Goal: Transaction & Acquisition: Purchase product/service

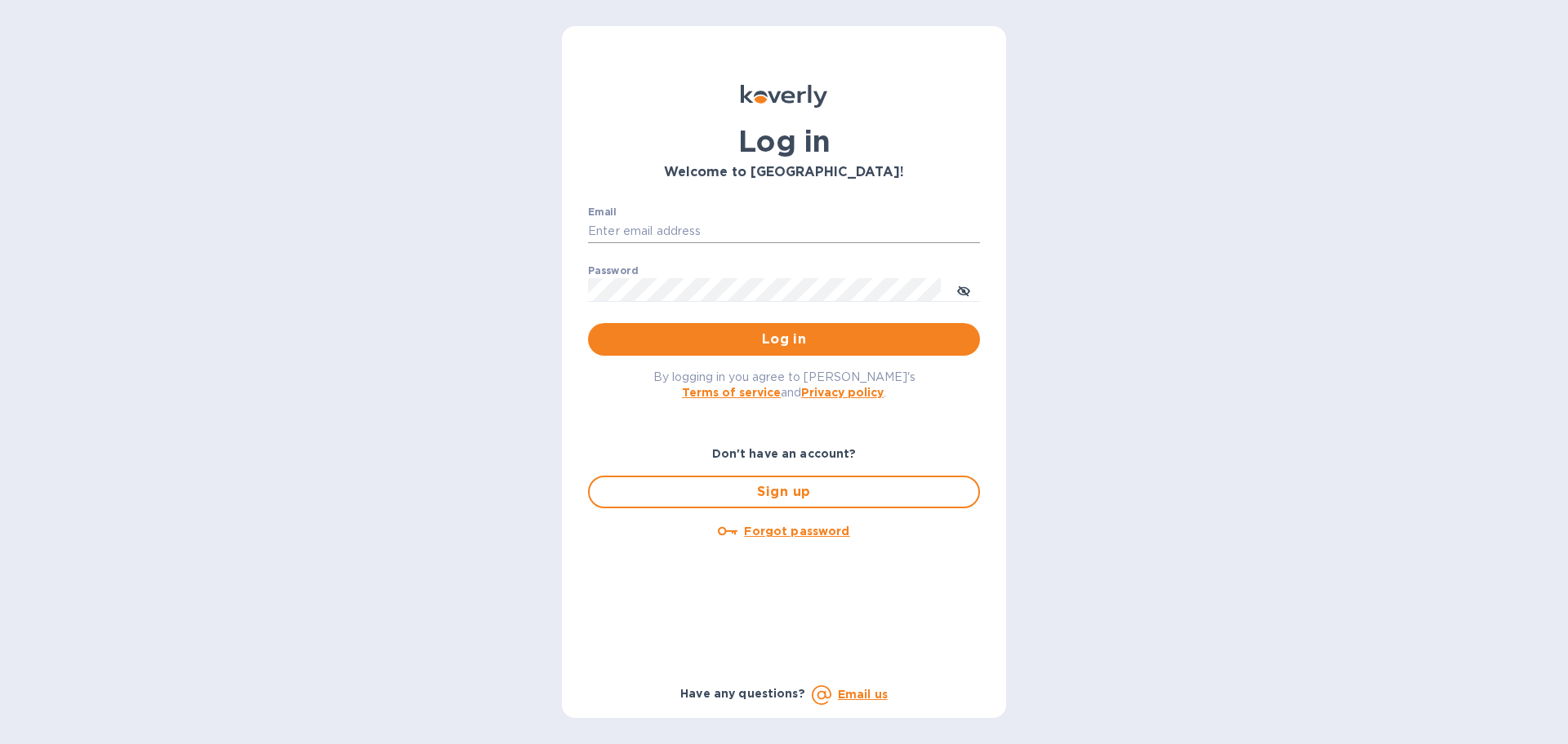
drag, startPoint x: 784, startPoint y: 215, endPoint x: 780, endPoint y: 225, distance: 10.8
click at [784, 216] on div "Email ​" at bounding box center [784, 236] width 392 height 59
click at [749, 226] on input "Email" at bounding box center [784, 231] width 392 height 25
type input "louis@hyclogistics.com"
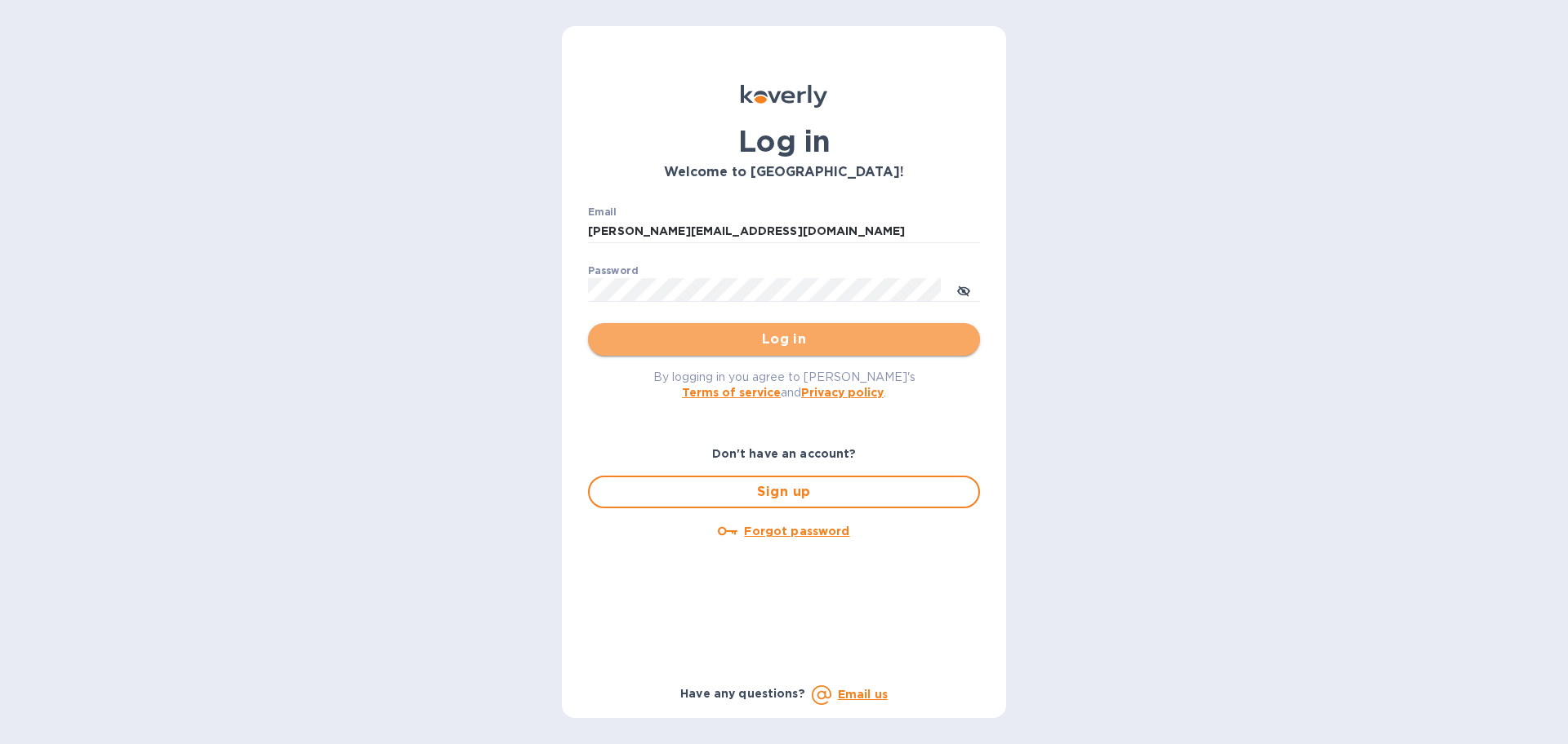
click at [816, 338] on span "Log in" at bounding box center [784, 340] width 366 height 20
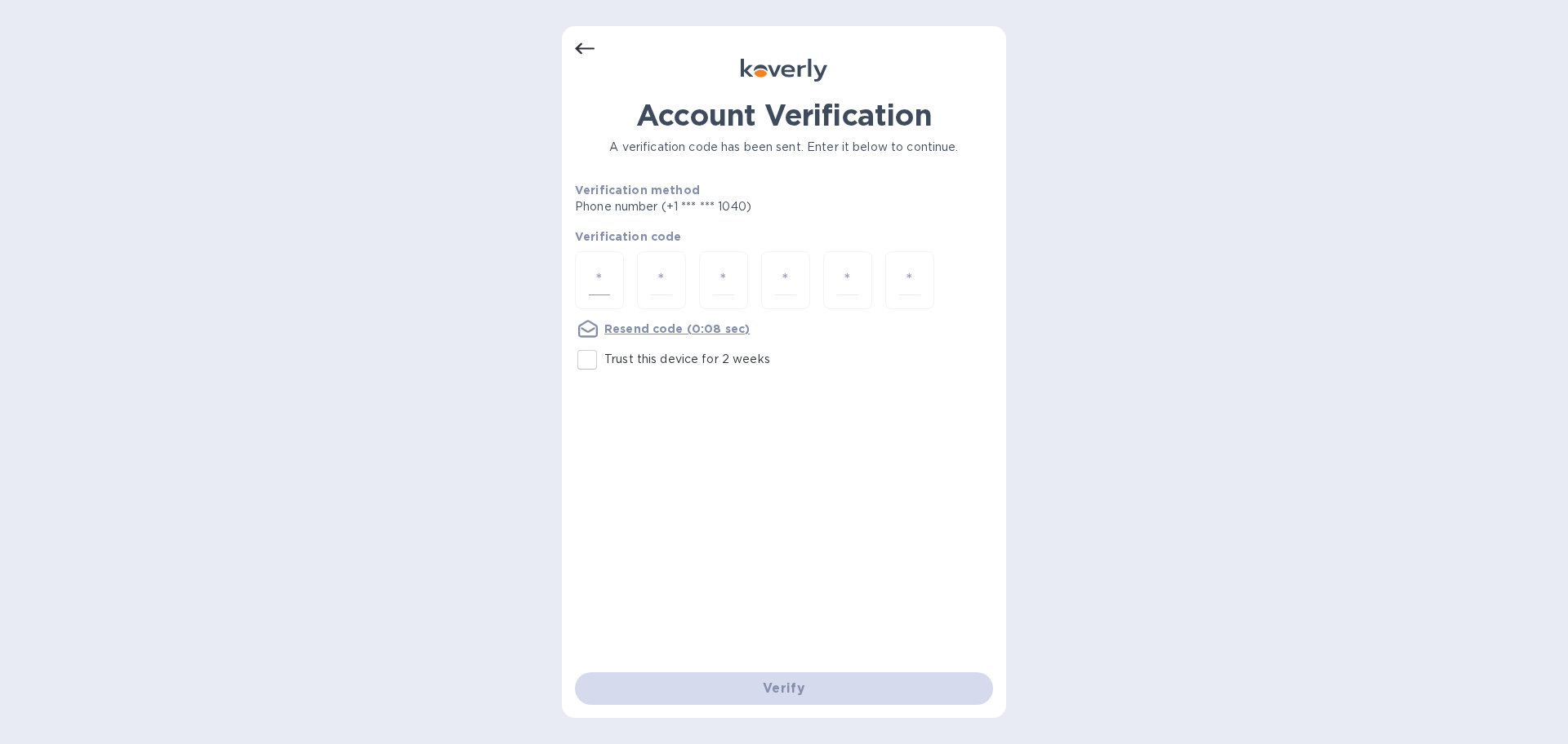
click at [600, 283] on input "number" at bounding box center [599, 280] width 21 height 30
type input "9"
type input "2"
type input "6"
type input "0"
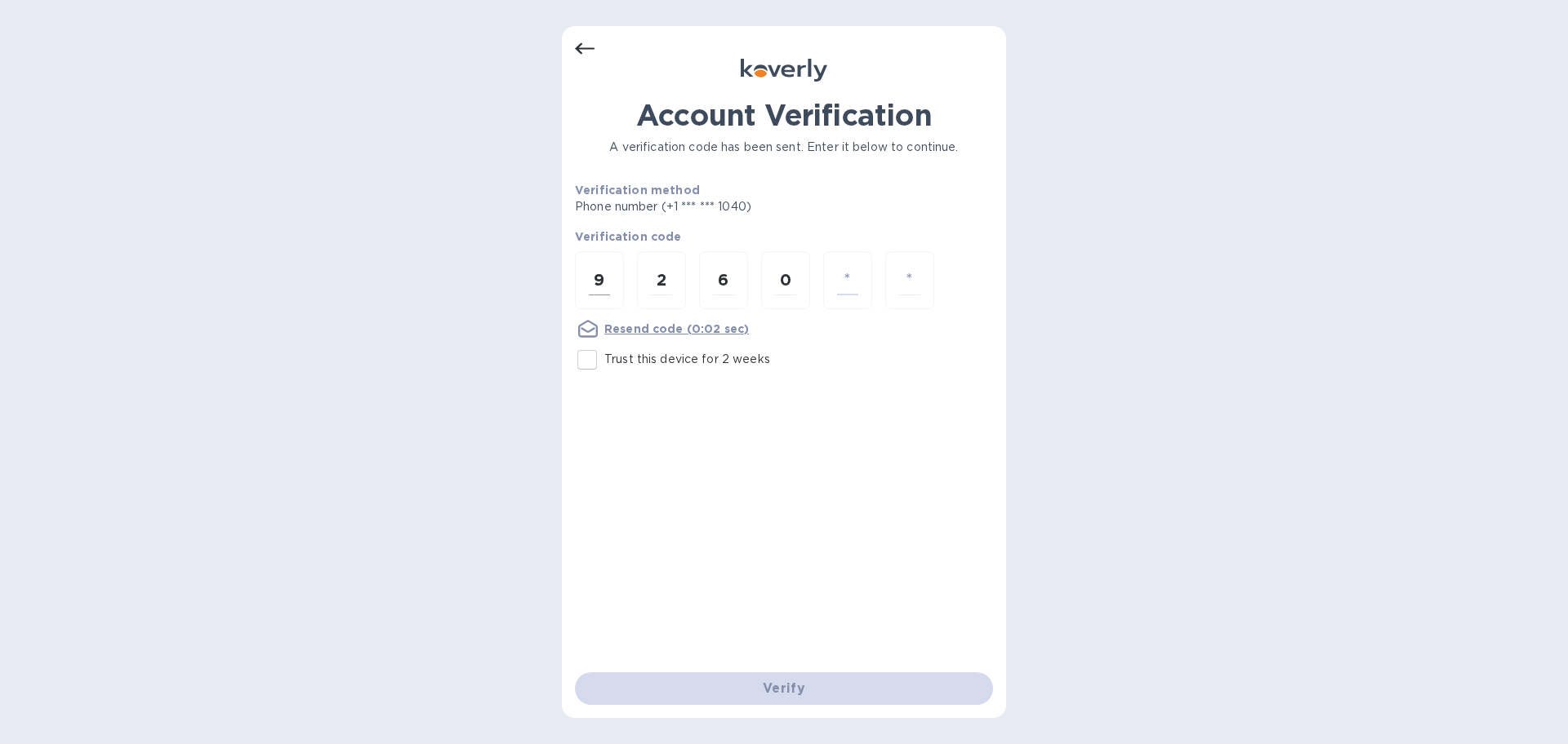
type input "9"
type input "5"
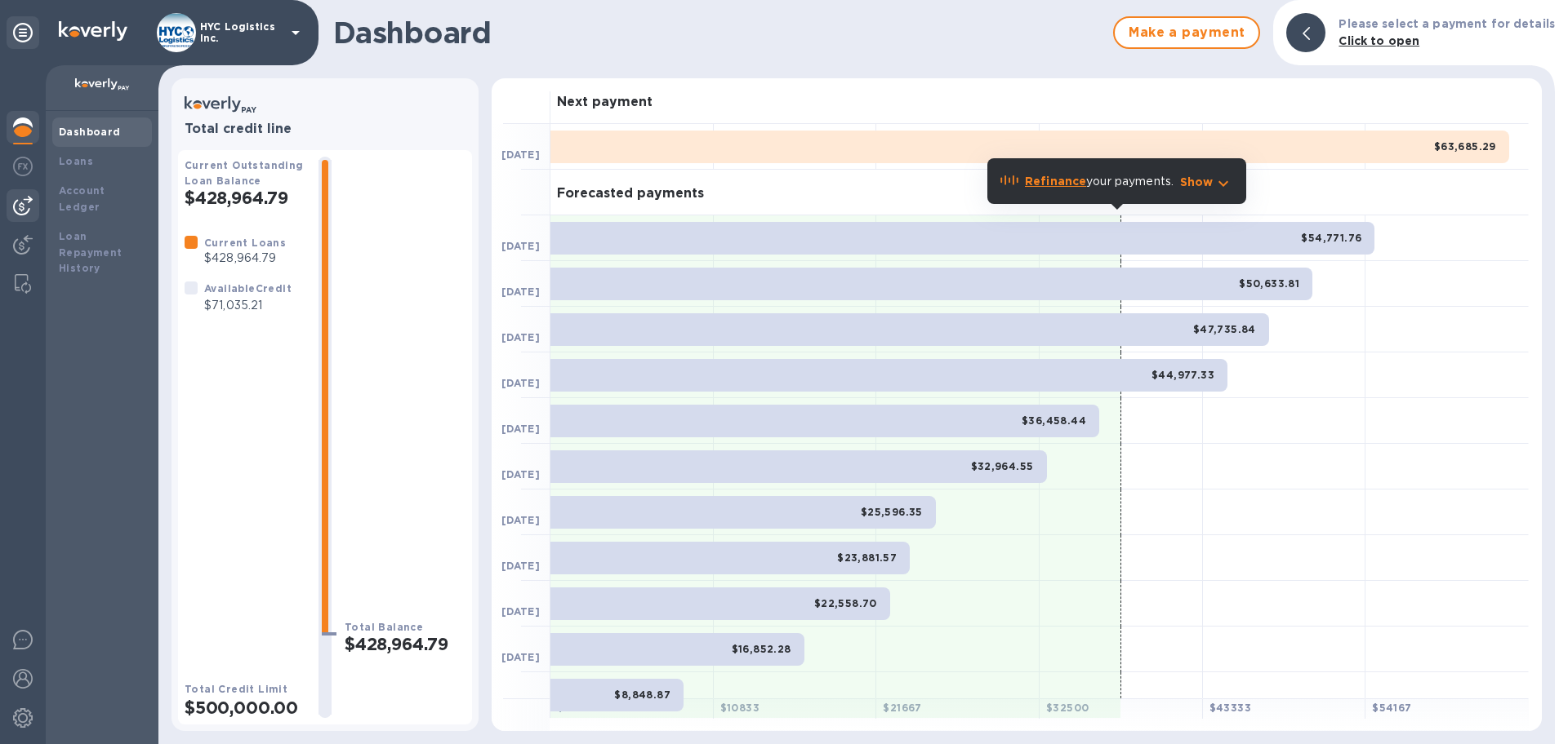
click at [17, 204] on img at bounding box center [23, 206] width 20 height 20
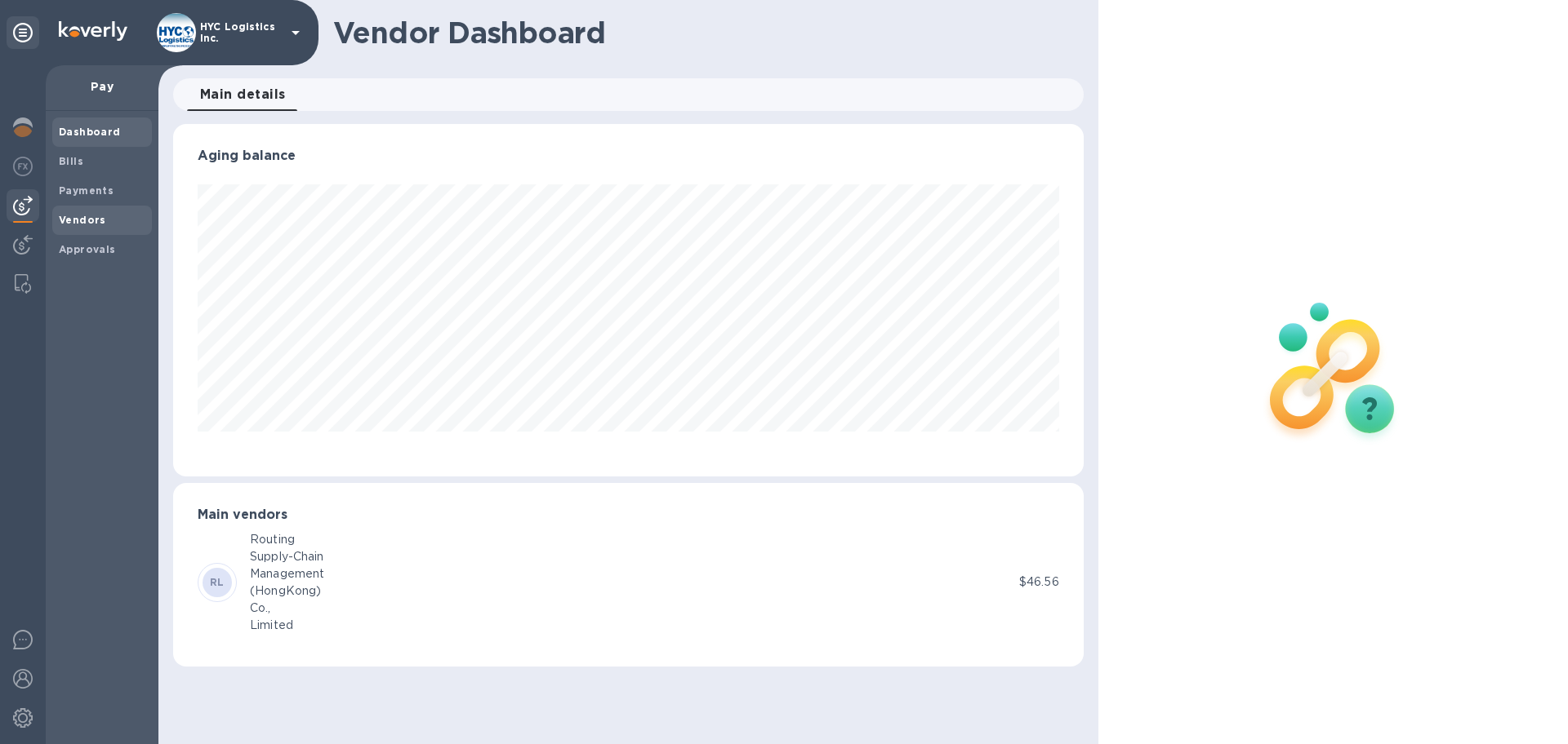
scroll to position [353, 910]
click at [66, 213] on span "Vendors" at bounding box center [83, 220] width 47 height 16
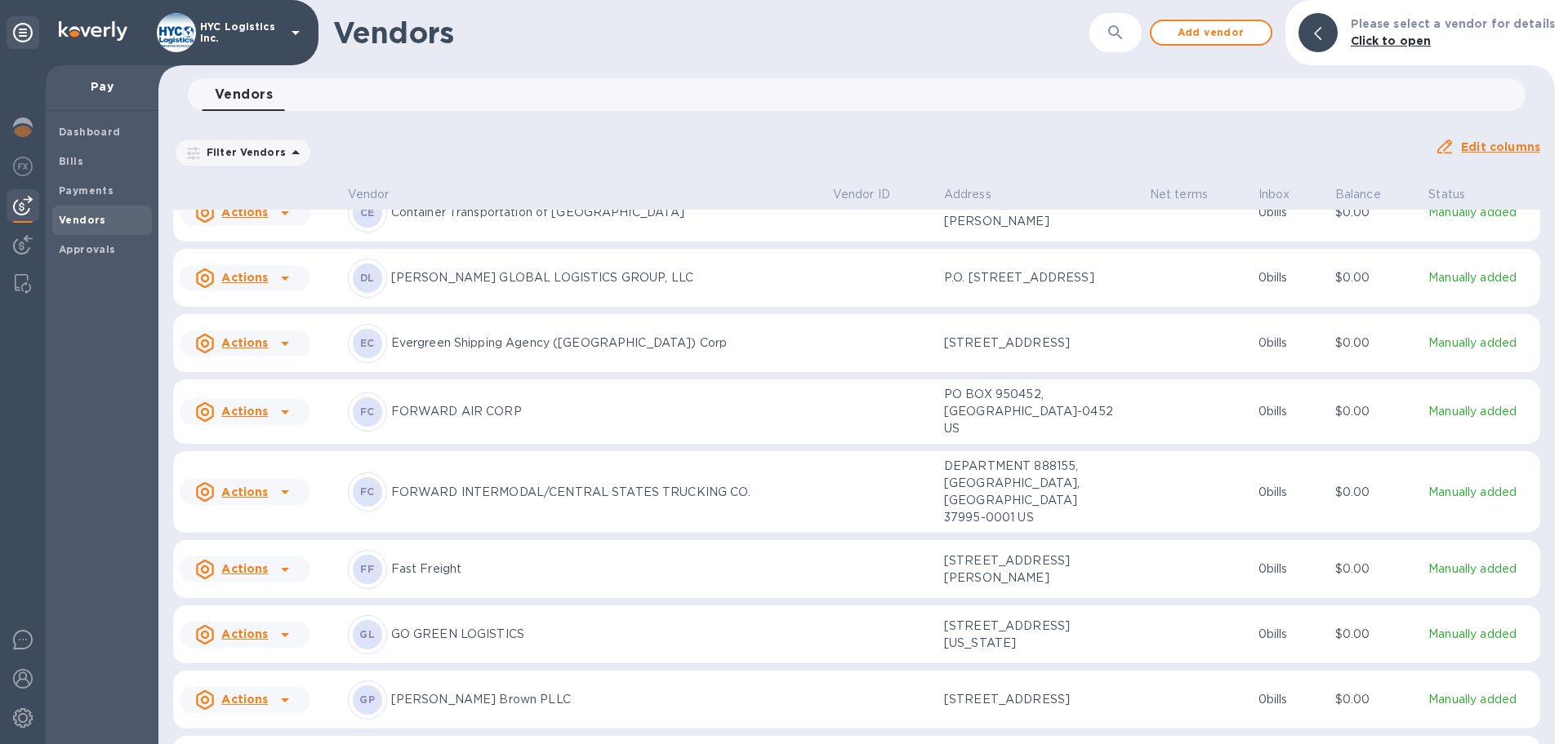
scroll to position [1514, 0]
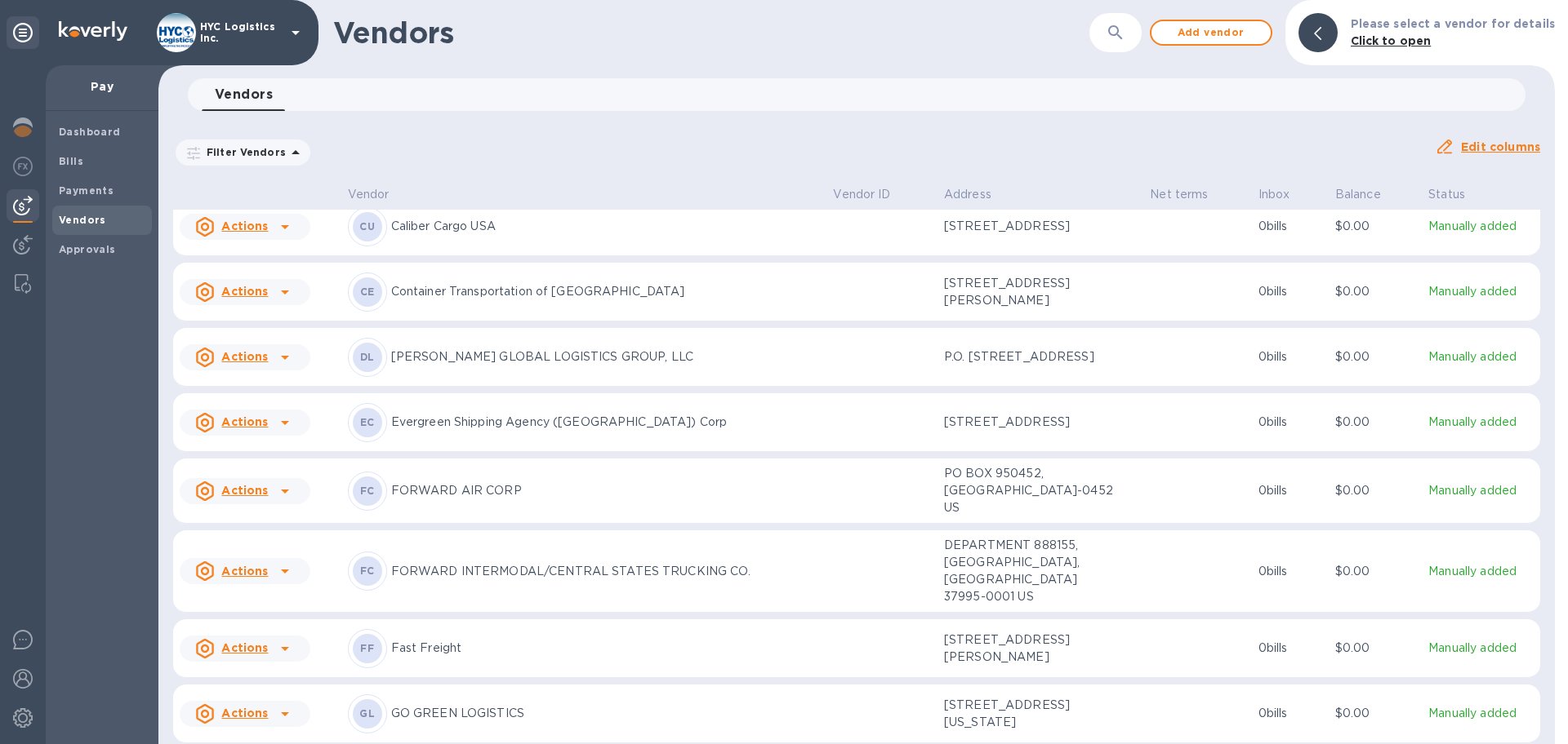
click at [244, 428] on u "Actions" at bounding box center [244, 422] width 46 height 13
click at [268, 497] on b "Add new bill" at bounding box center [263, 502] width 76 height 13
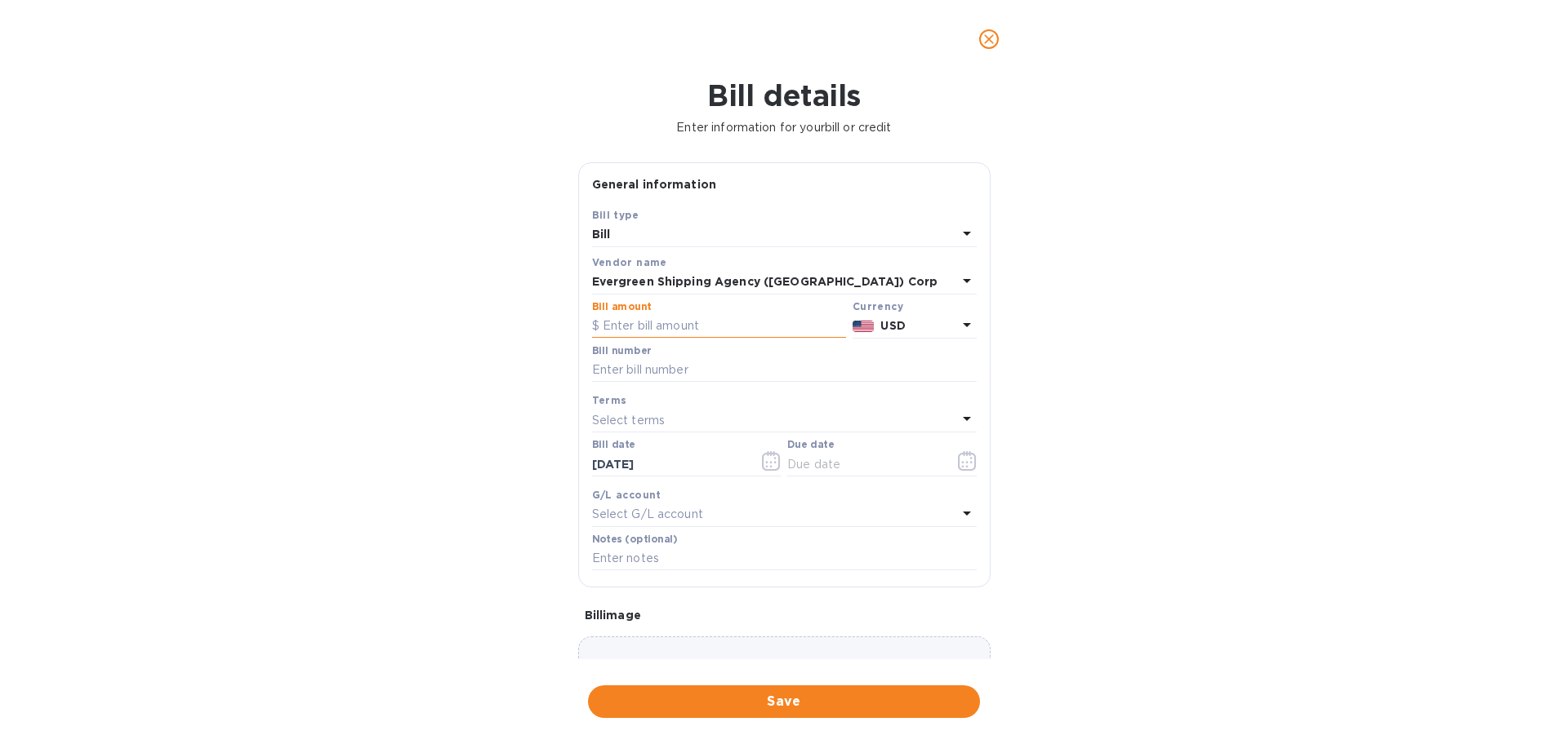
click at [657, 322] on input "text" at bounding box center [719, 327] width 254 height 25
paste input "091,500,484,826"
type input "091,500,484,826"
drag, startPoint x: 731, startPoint y: 327, endPoint x: 525, endPoint y: 331, distance: 206.0
click at [528, 330] on div "Bill details Enter information for your bill or credit General information Save…" at bounding box center [784, 411] width 1568 height 666
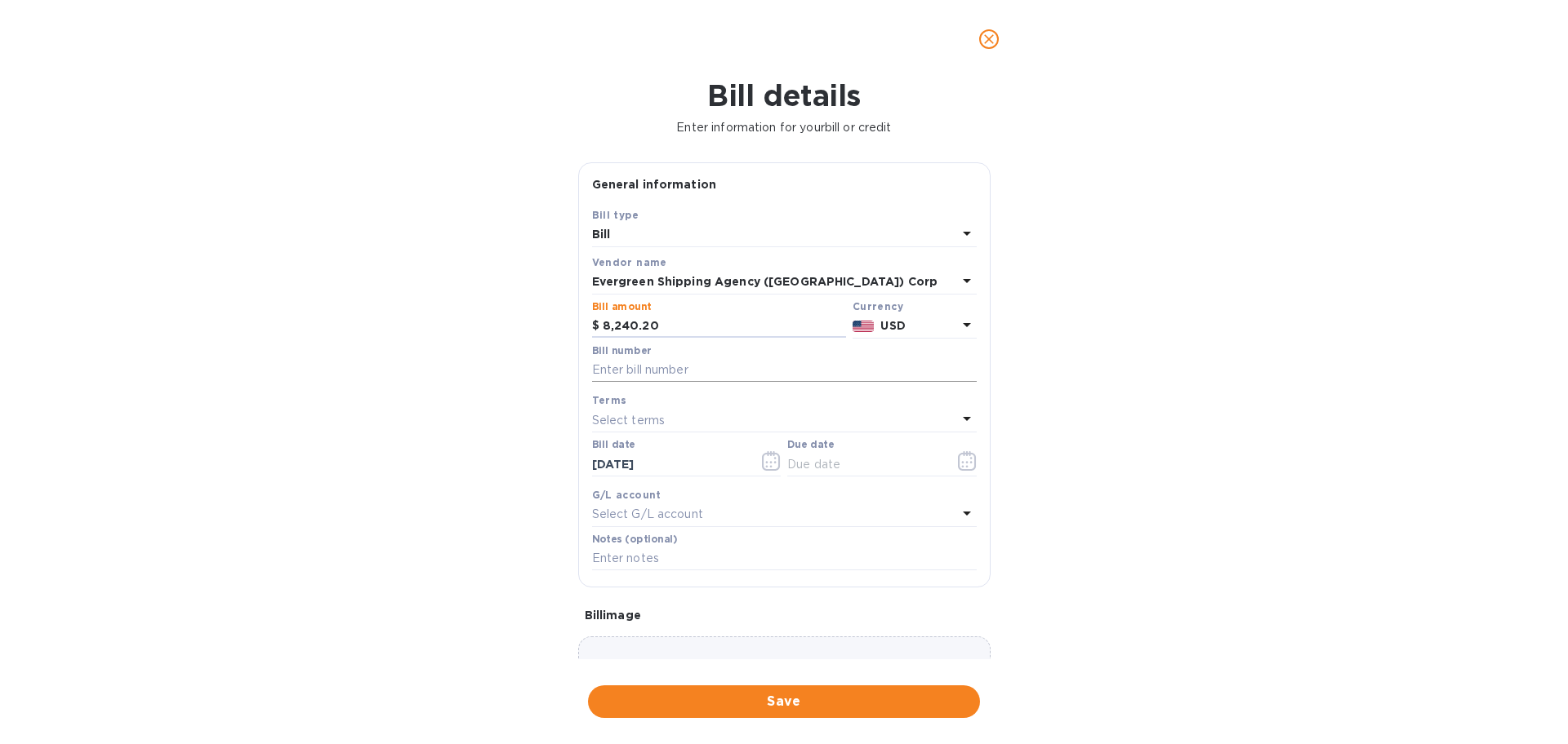
type input "8,240.20"
click at [757, 371] on input "text" at bounding box center [784, 370] width 385 height 25
click at [665, 367] on input "text" at bounding box center [784, 370] width 385 height 25
paste input "EGLV091500484826"
type input "EGLV091500484826"
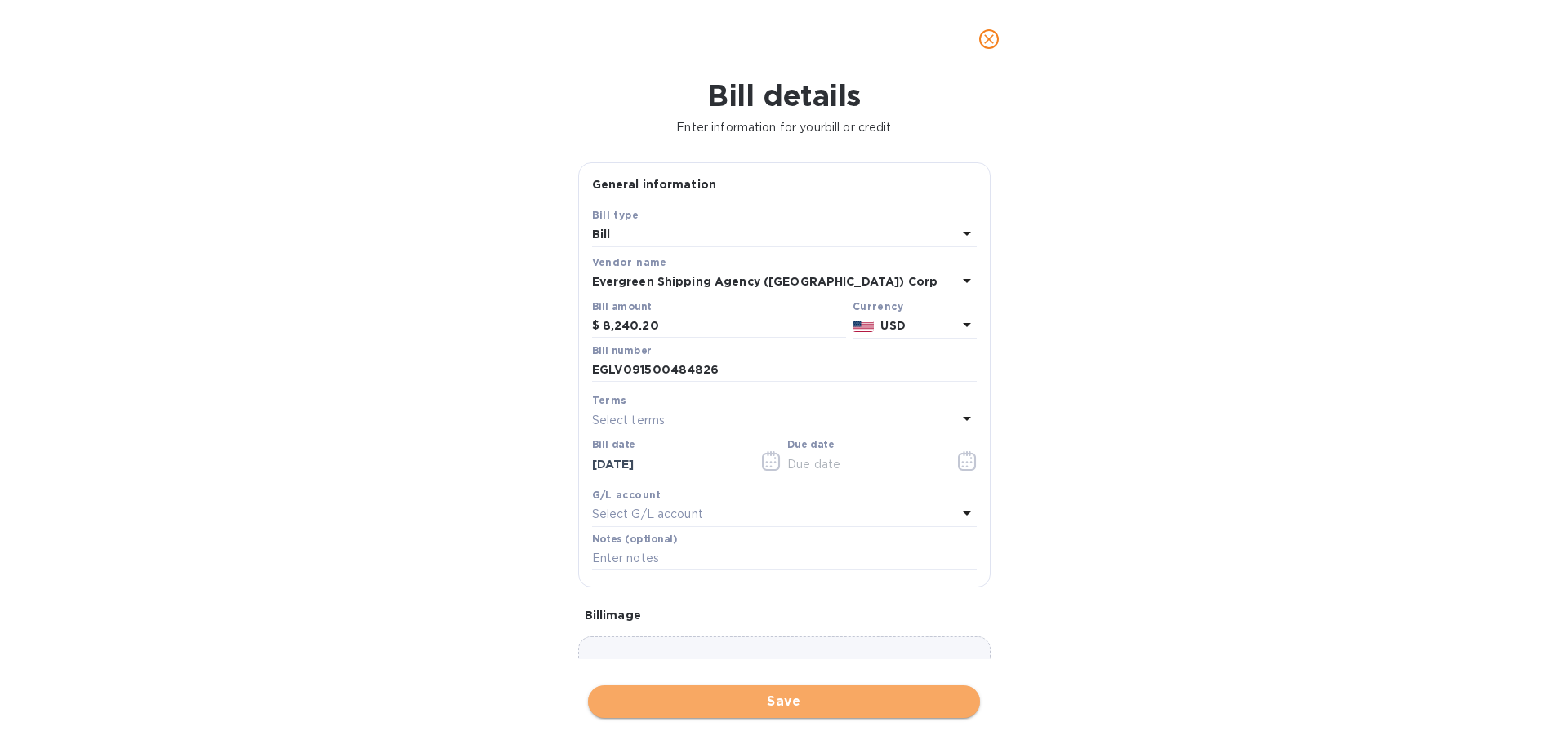
click at [767, 699] on span "Save" at bounding box center [784, 702] width 366 height 20
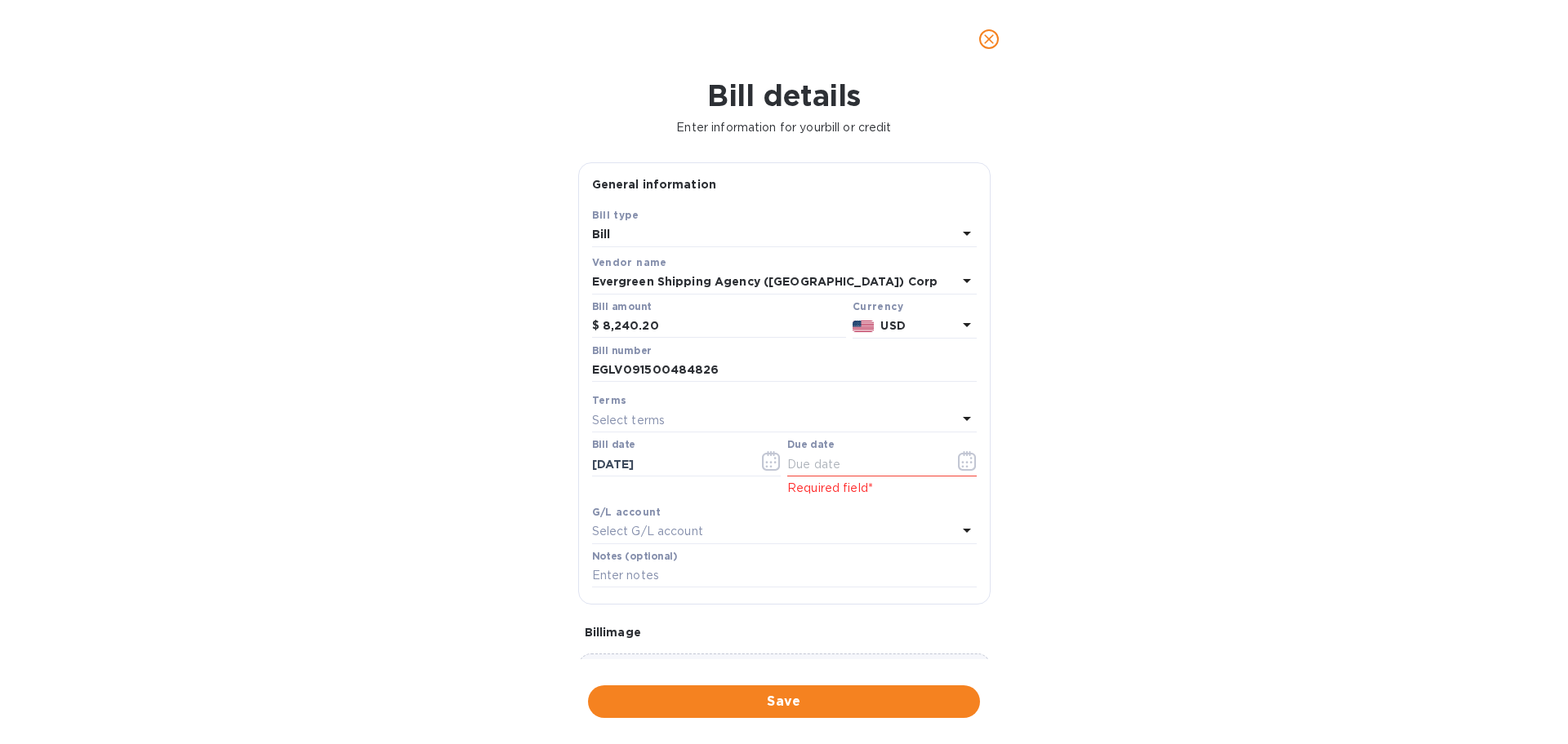
click at [809, 422] on div "Select terms" at bounding box center [774, 420] width 365 height 23
drag, startPoint x: 703, startPoint y: 629, endPoint x: 723, endPoint y: 625, distance: 20.4
click at [703, 627] on p "COD" at bounding box center [778, 634] width 346 height 17
type input "[DATE]"
click at [832, 702] on span "Save" at bounding box center [784, 702] width 366 height 20
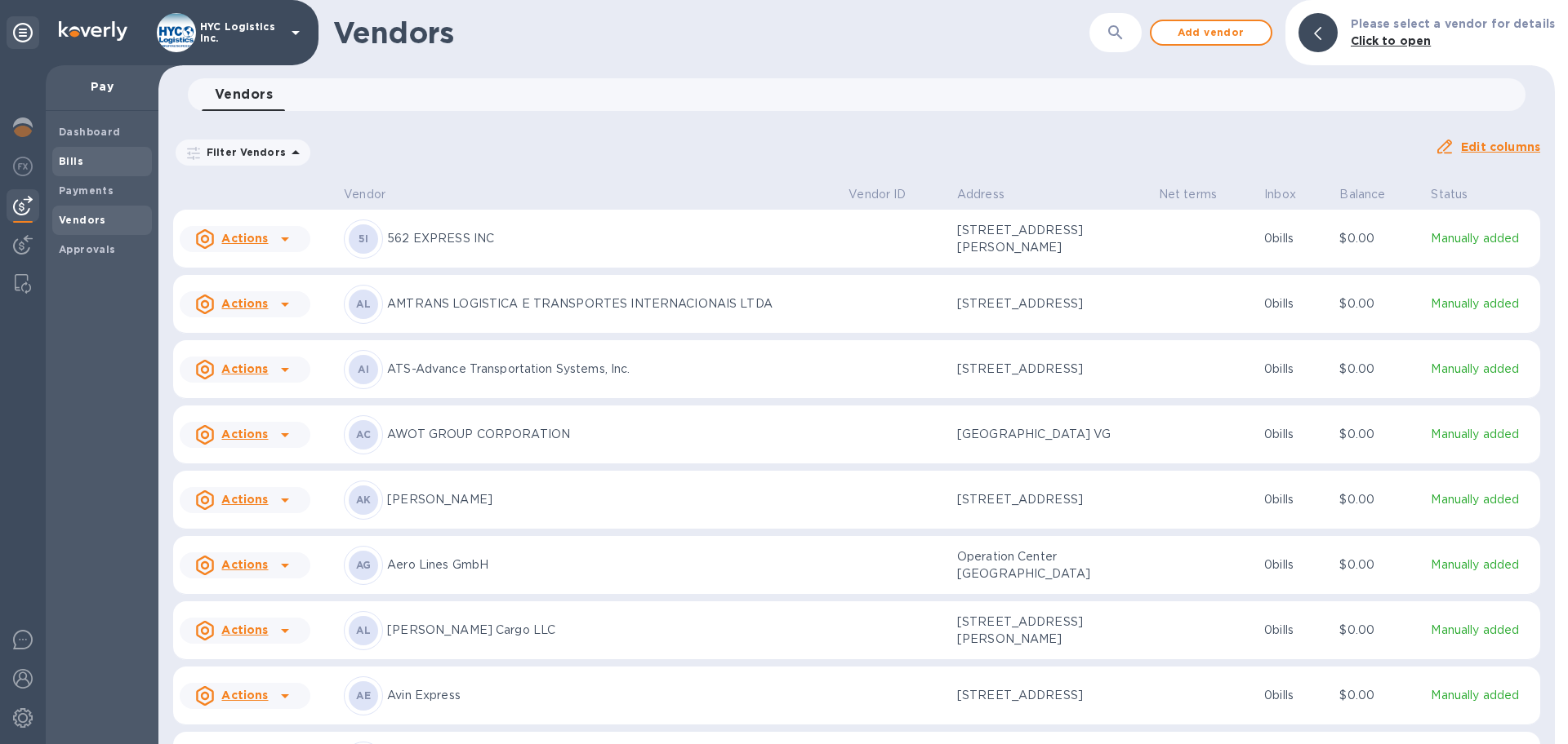
click at [67, 156] on b "Bills" at bounding box center [71, 161] width 25 height 12
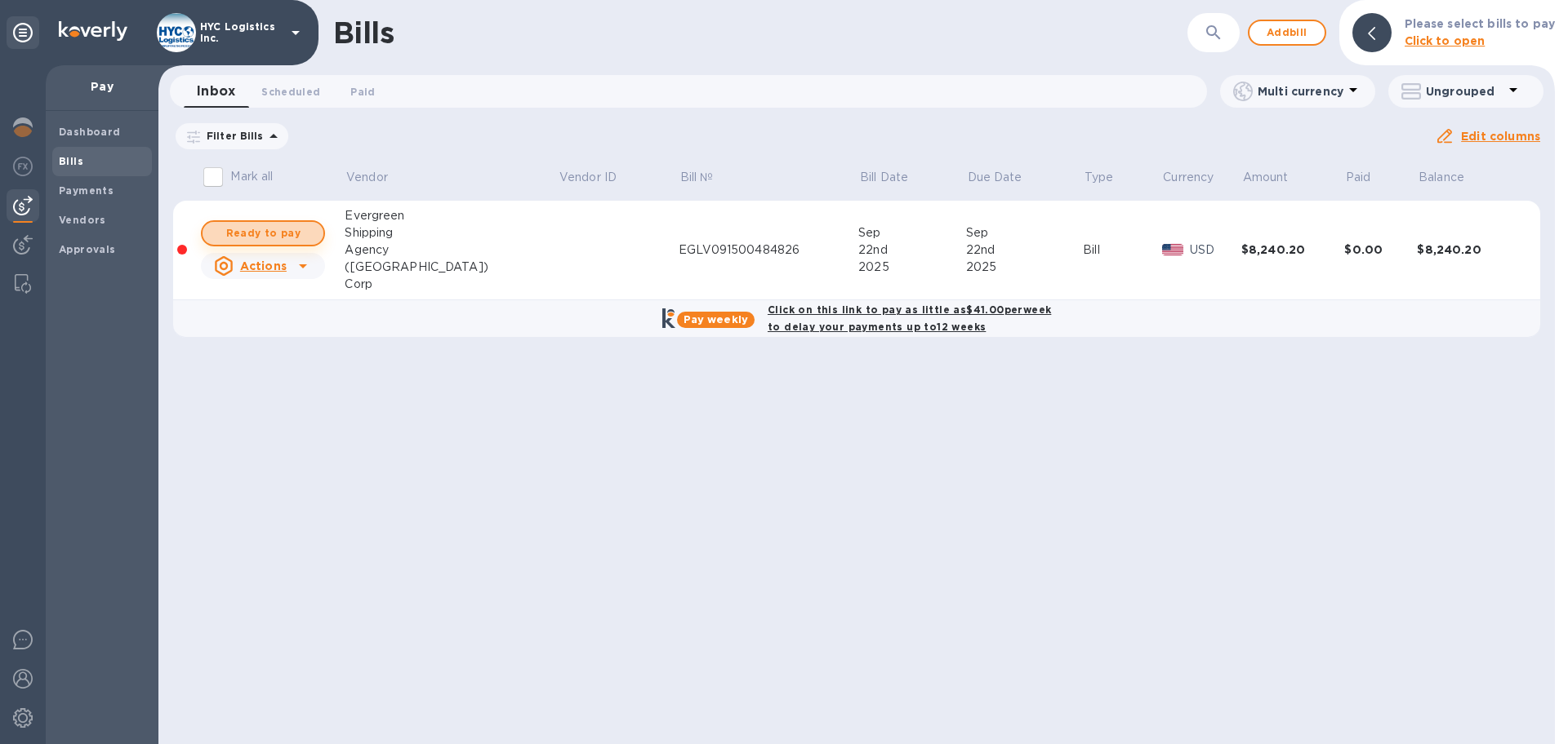
click at [273, 231] on span "Ready to pay" at bounding box center [263, 234] width 95 height 20
checkbox input "true"
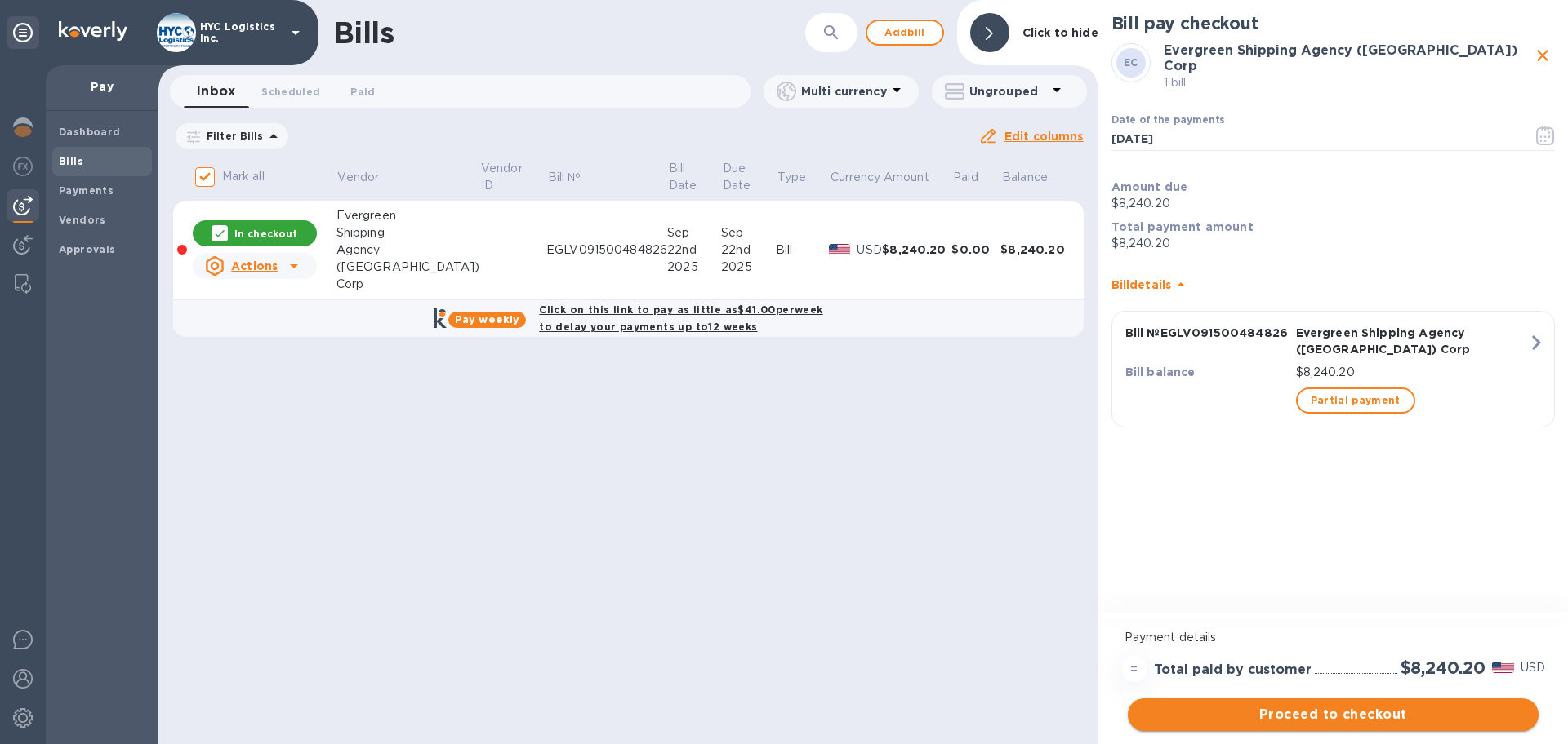
click at [1359, 713] on span "Proceed to checkout" at bounding box center [1333, 715] width 385 height 20
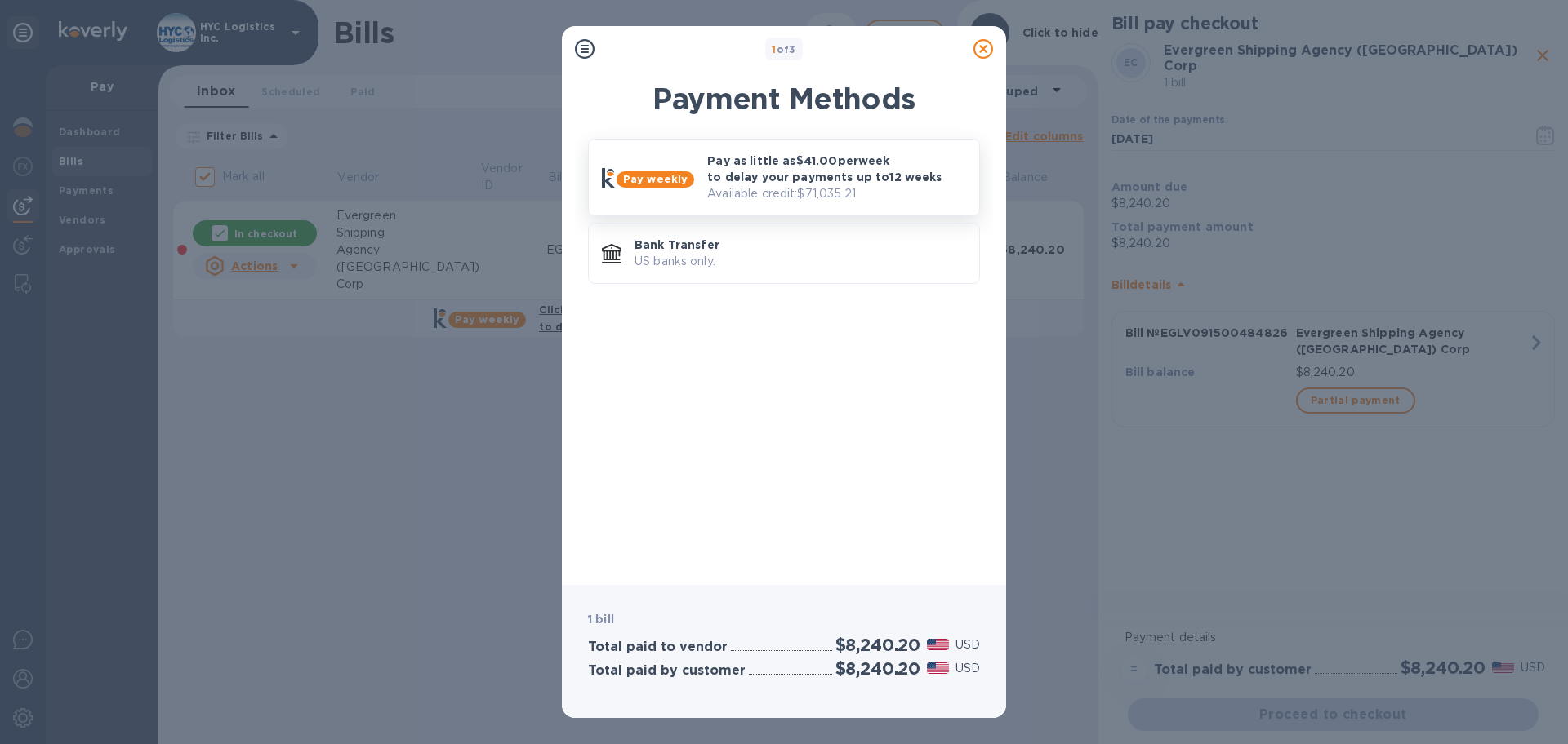
click at [813, 186] on p "Available credit: $71,035.21" at bounding box center [836, 194] width 258 height 17
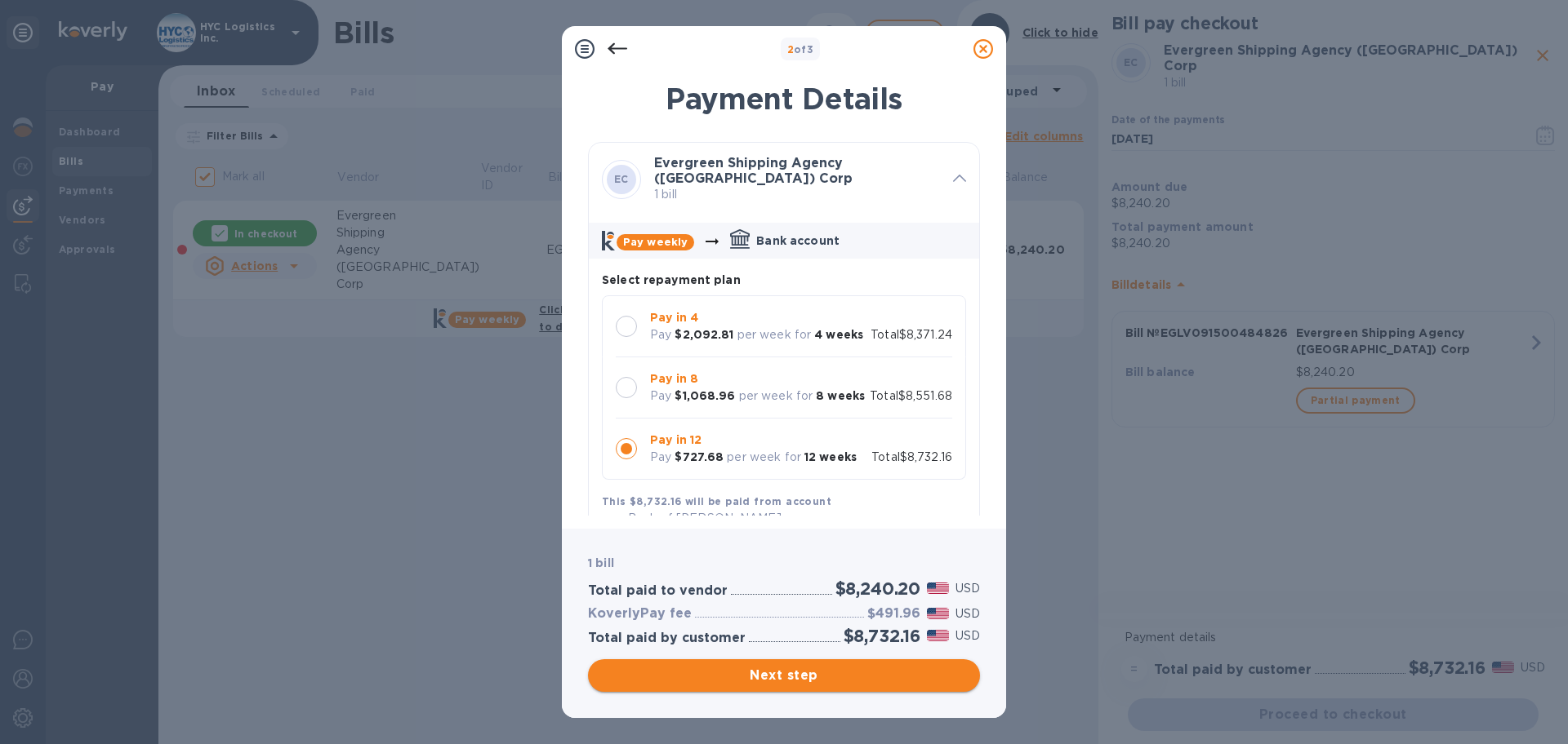
click at [834, 675] on span "Next step" at bounding box center [784, 676] width 366 height 20
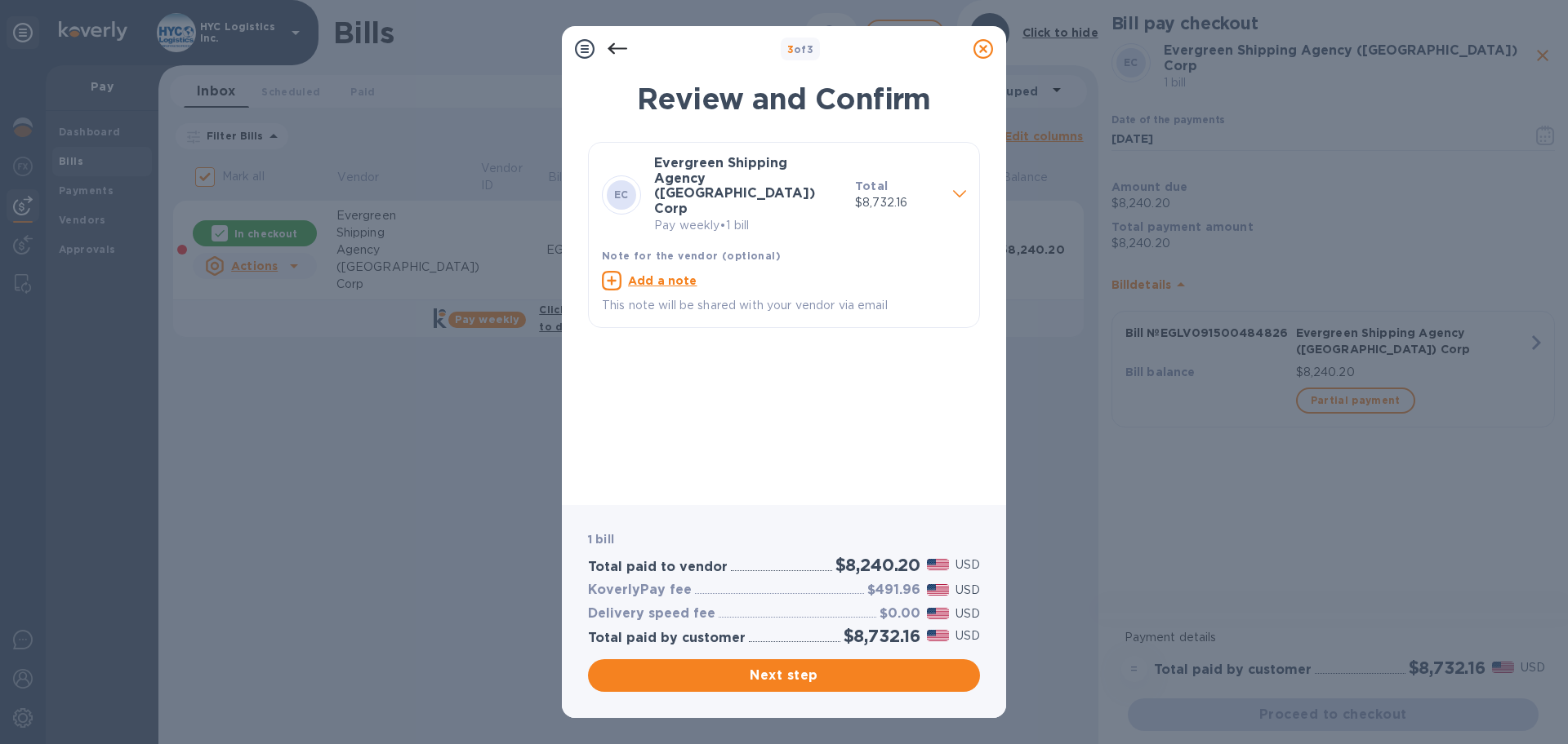
click at [956, 186] on span at bounding box center [959, 193] width 13 height 15
click at [610, 50] on icon at bounding box center [618, 49] width 20 height 12
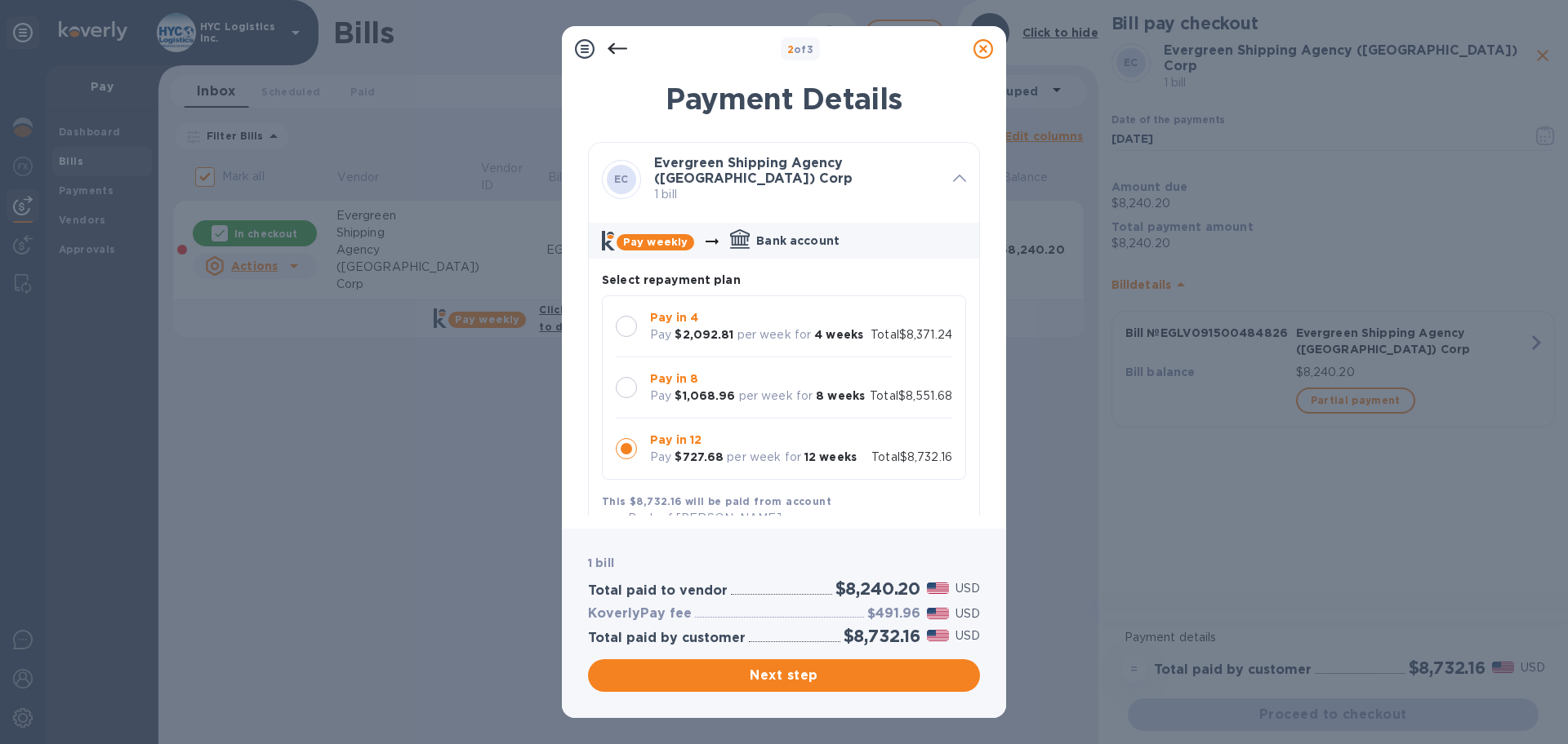
click at [625, 320] on div at bounding box center [626, 326] width 21 height 21
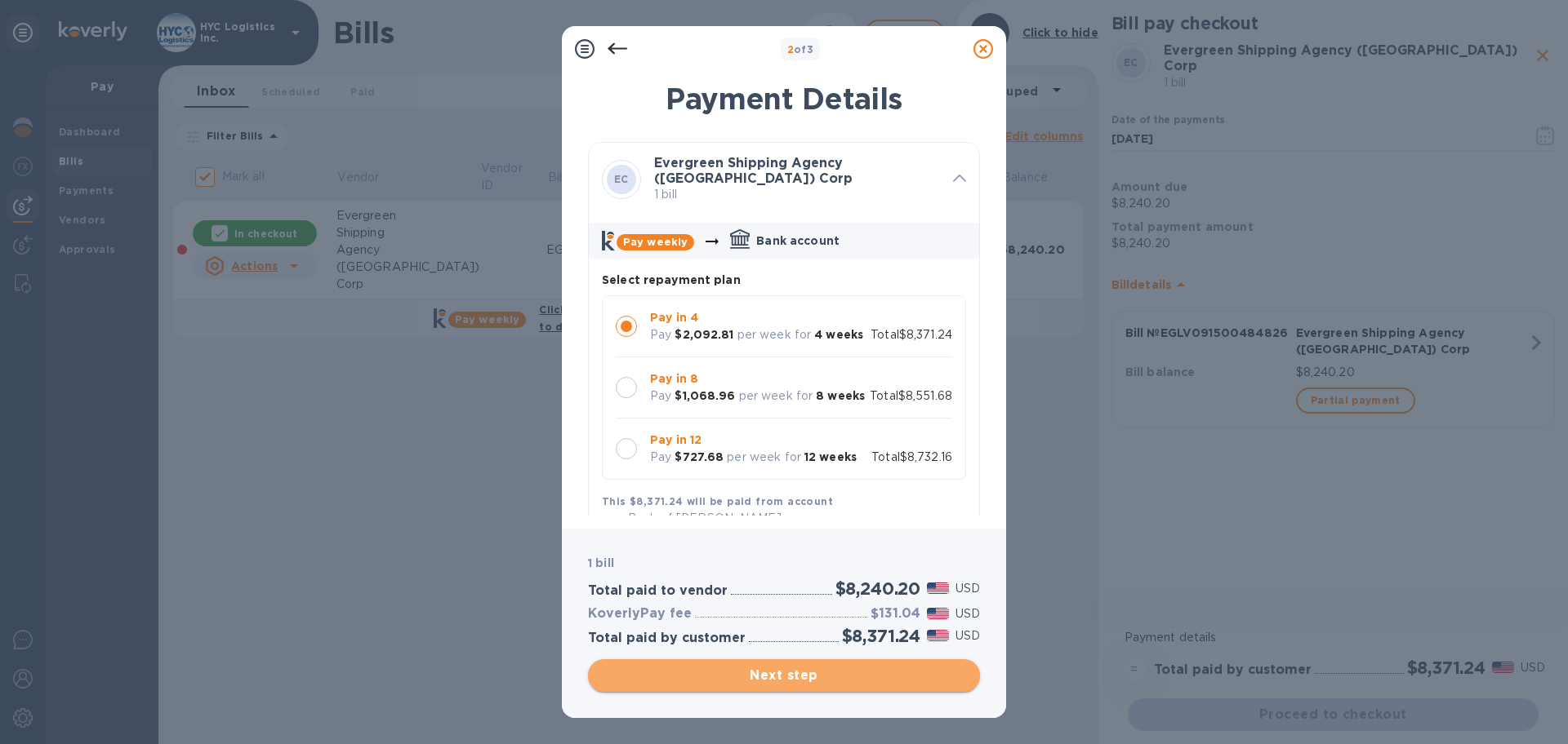
click at [808, 677] on span "Next step" at bounding box center [784, 676] width 366 height 20
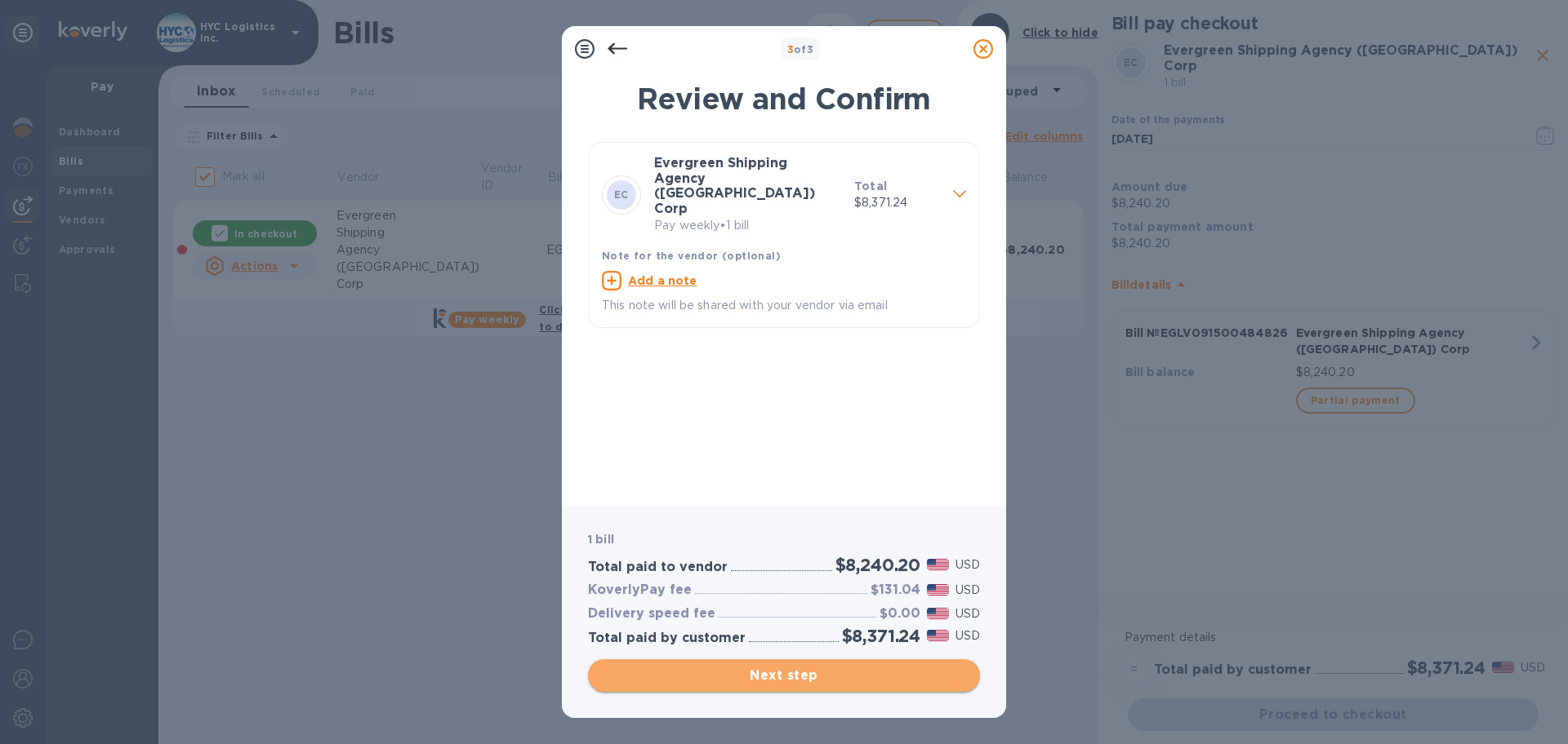
click at [834, 680] on span "Next step" at bounding box center [784, 676] width 366 height 20
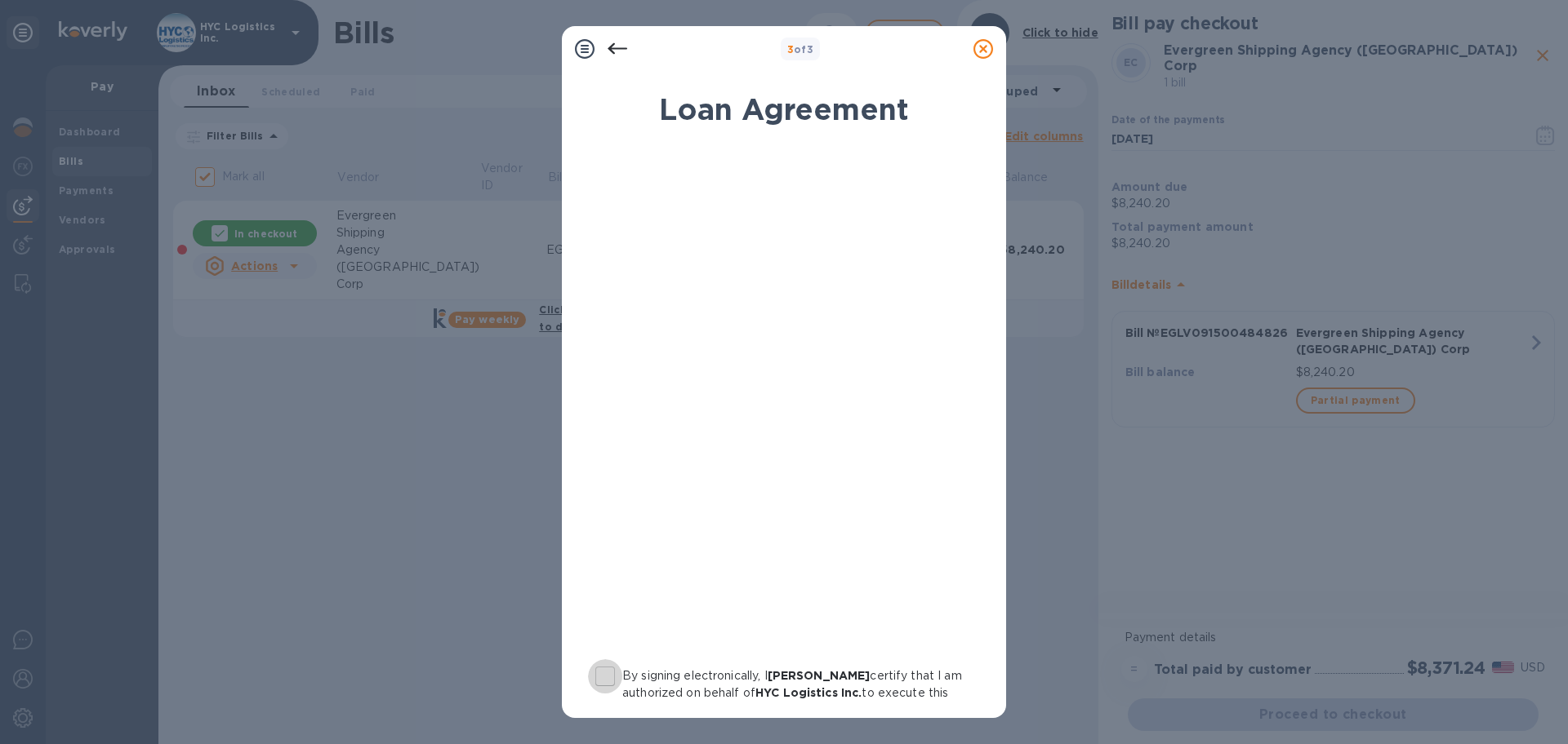
drag, startPoint x: 610, startPoint y: 674, endPoint x: 632, endPoint y: 674, distance: 22.0
click at [609, 674] on input "By signing electronically, I [PERSON_NAME] certify that I am authorized on beha…" at bounding box center [605, 677] width 35 height 35
checkbox input "true"
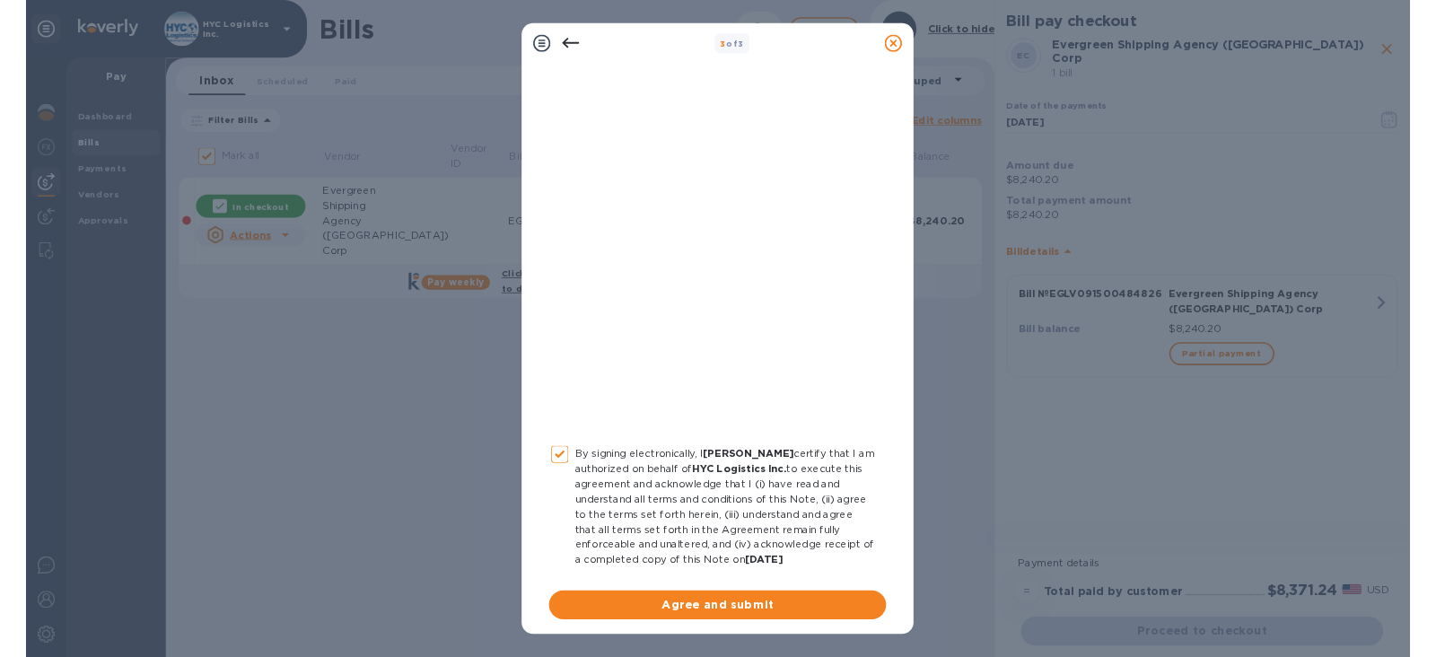
scroll to position [185, 0]
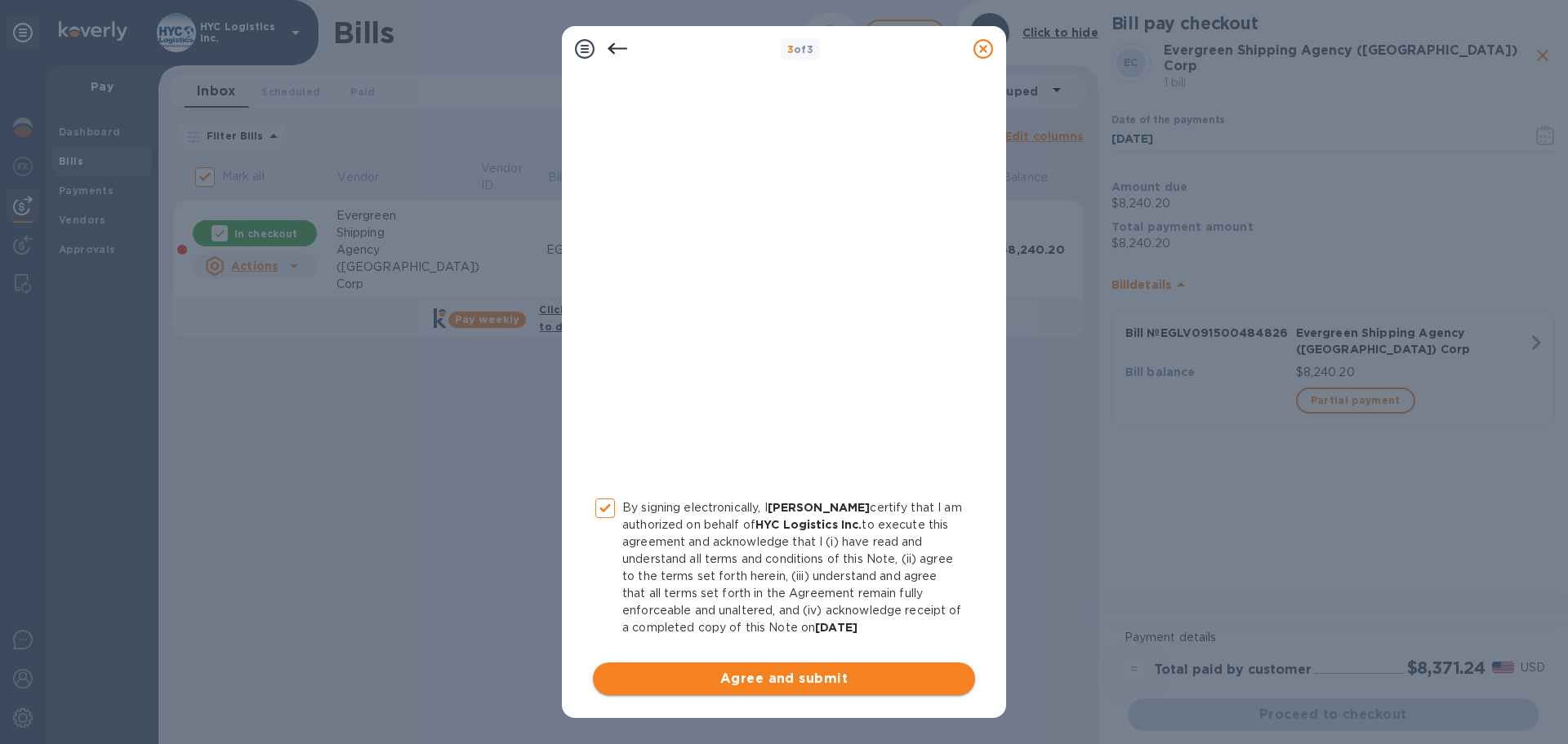
click at [818, 672] on span "Agree and submit" at bounding box center [784, 679] width 356 height 20
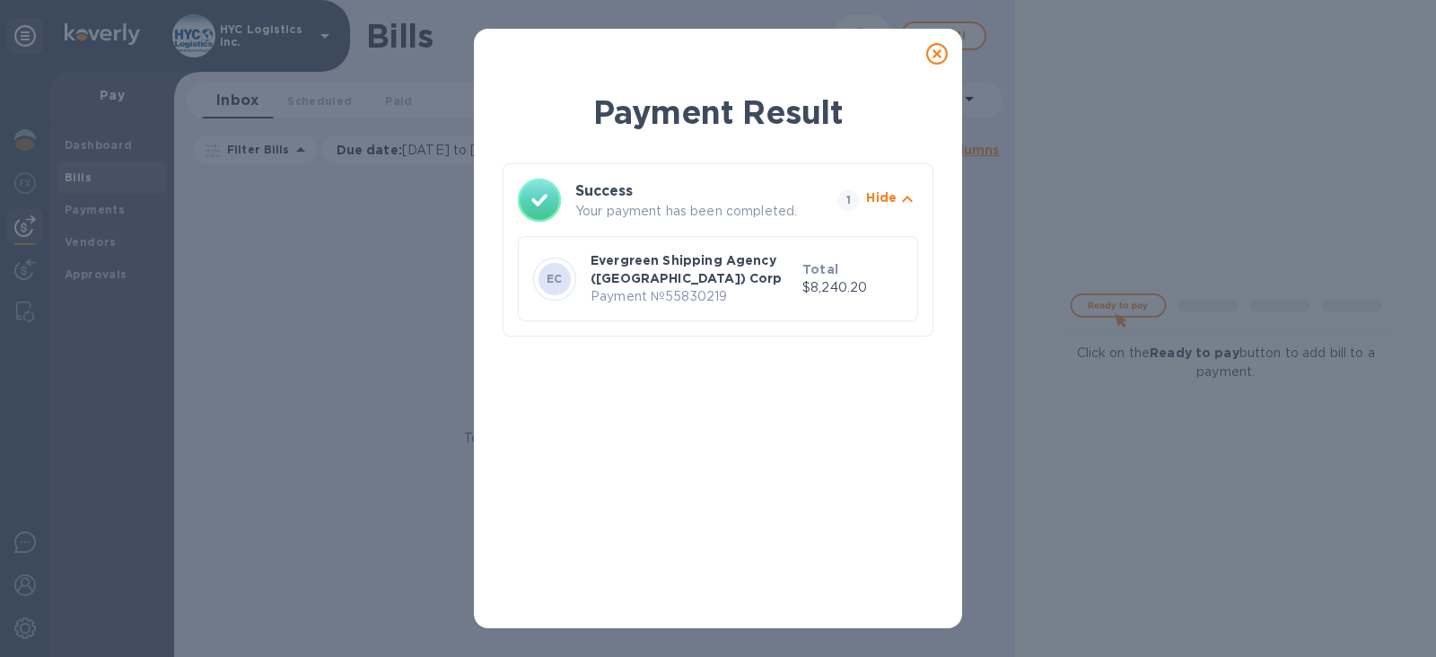
click at [701, 293] on p "Payment № 55830219" at bounding box center [693, 296] width 205 height 19
click at [703, 291] on p "Payment № 55830219" at bounding box center [693, 296] width 205 height 19
copy p "55830219"
click at [938, 56] on icon at bounding box center [937, 54] width 22 height 22
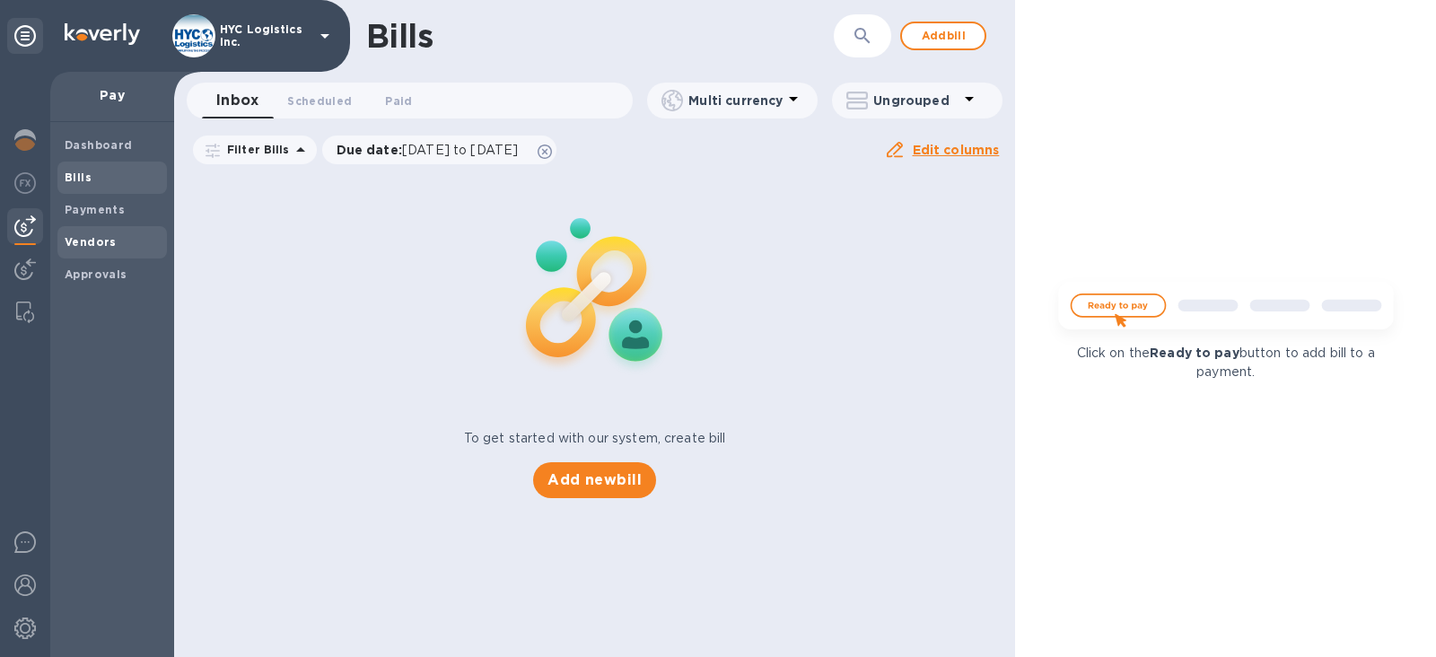
click at [74, 232] on div "Vendors" at bounding box center [111, 242] width 109 height 32
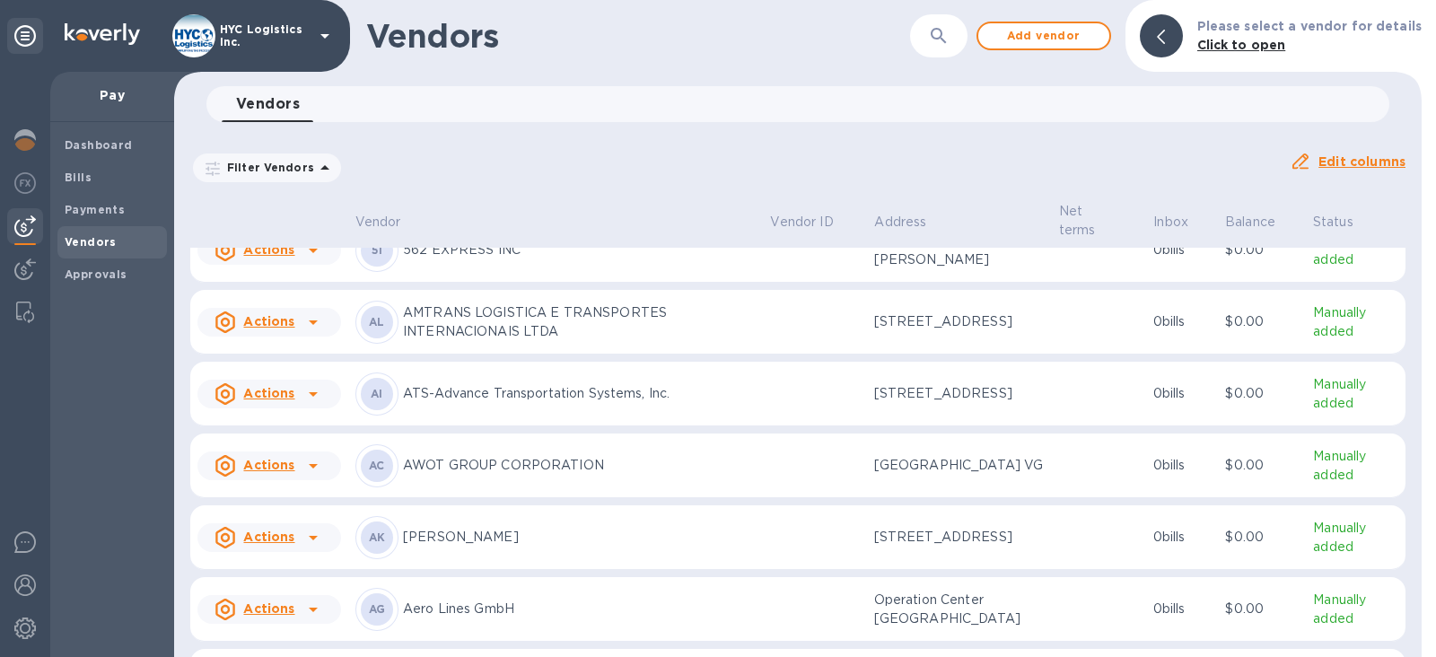
scroll to position [111, 0]
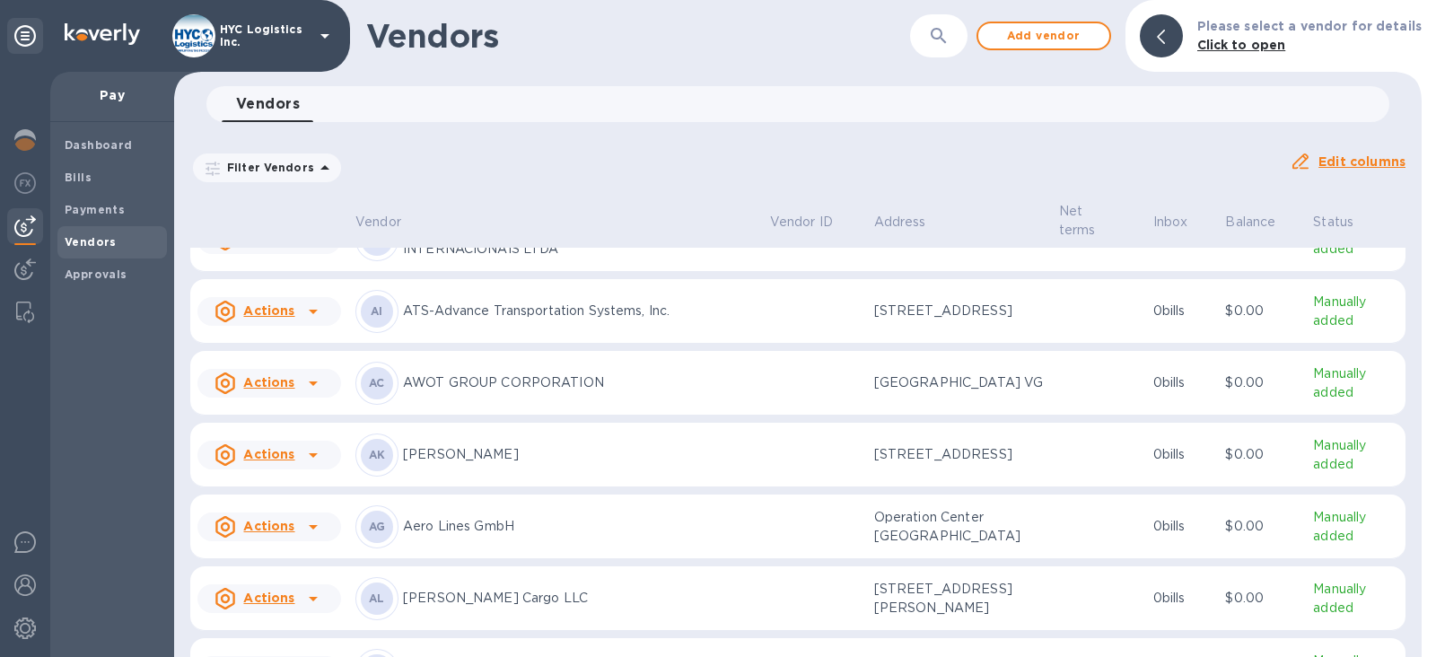
click at [255, 381] on u "Actions" at bounding box center [268, 382] width 51 height 14
click at [283, 451] on b "Add new bill" at bounding box center [289, 454] width 83 height 14
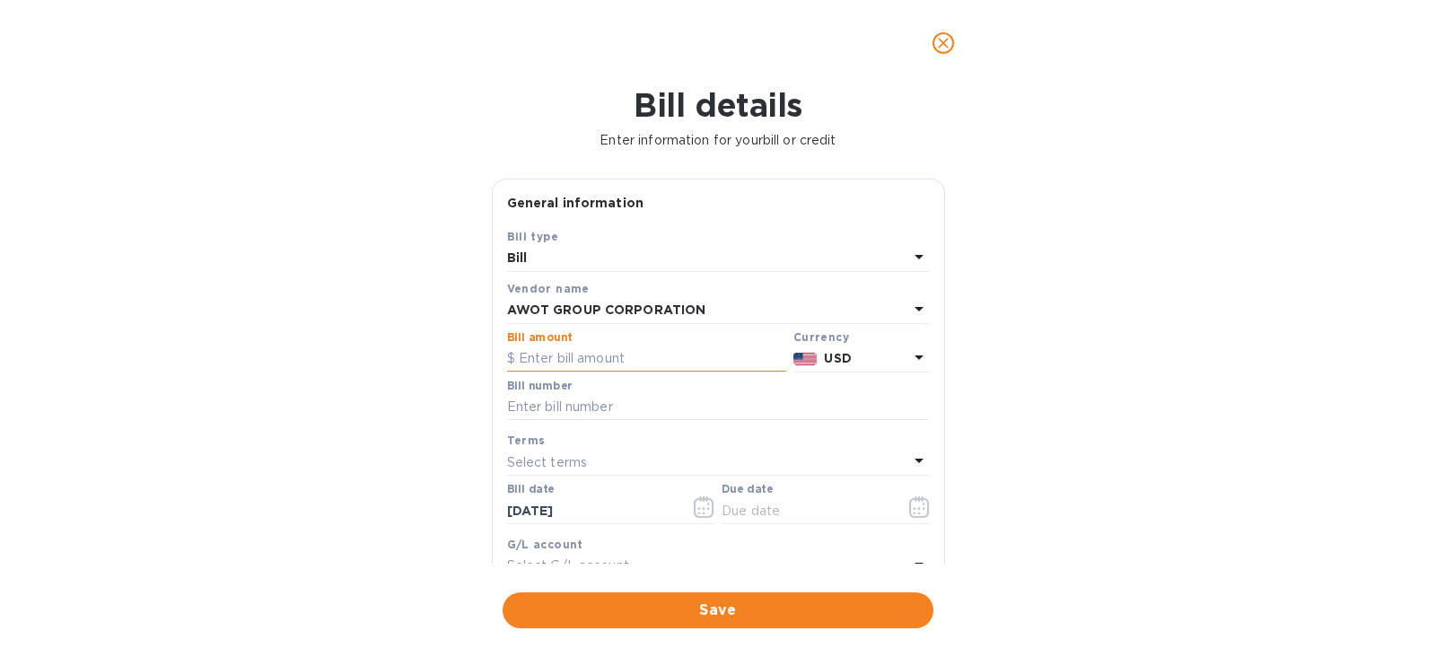
click at [581, 360] on input "text" at bounding box center [646, 359] width 279 height 27
type input "18,312.14"
click at [622, 405] on input "text" at bounding box center [718, 407] width 423 height 27
click at [630, 404] on input "text" at bounding box center [718, 407] width 423 height 27
paste input "SHADB250910192"
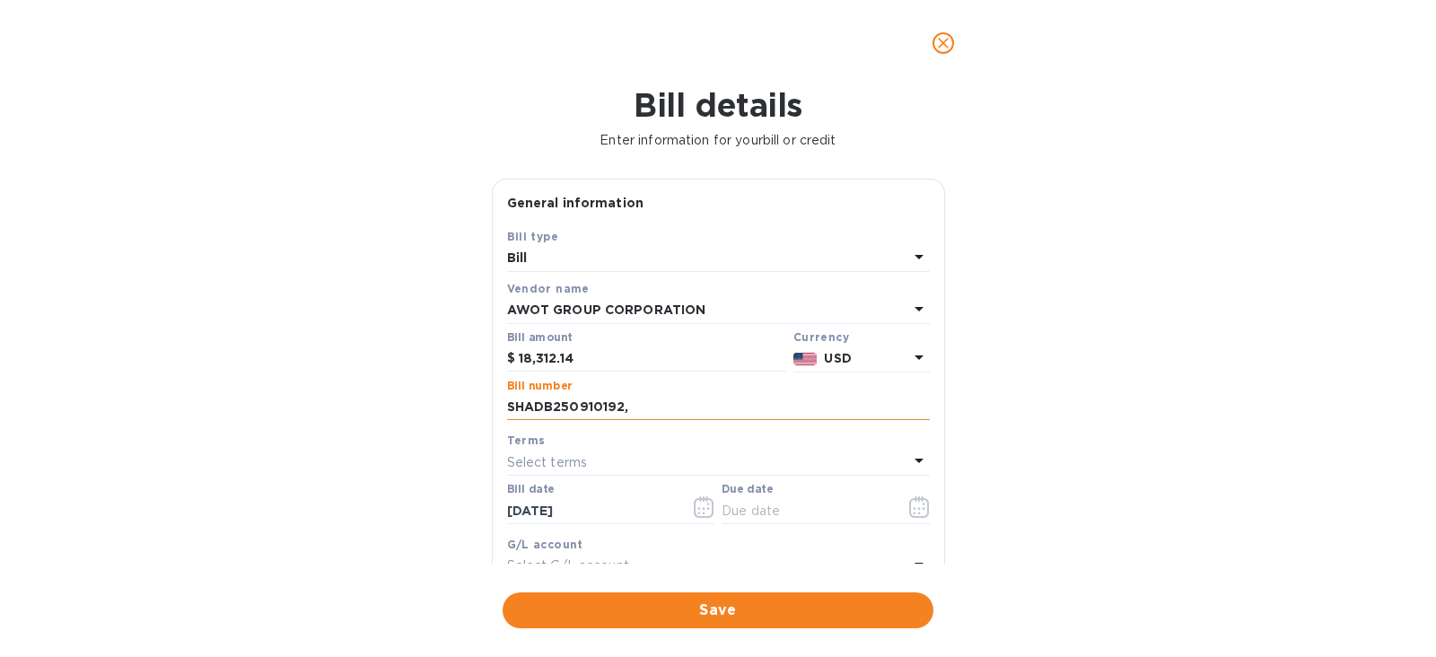
click at [683, 405] on input "SHADB250910192," at bounding box center [718, 407] width 423 height 27
paste input "HANDB25091220"
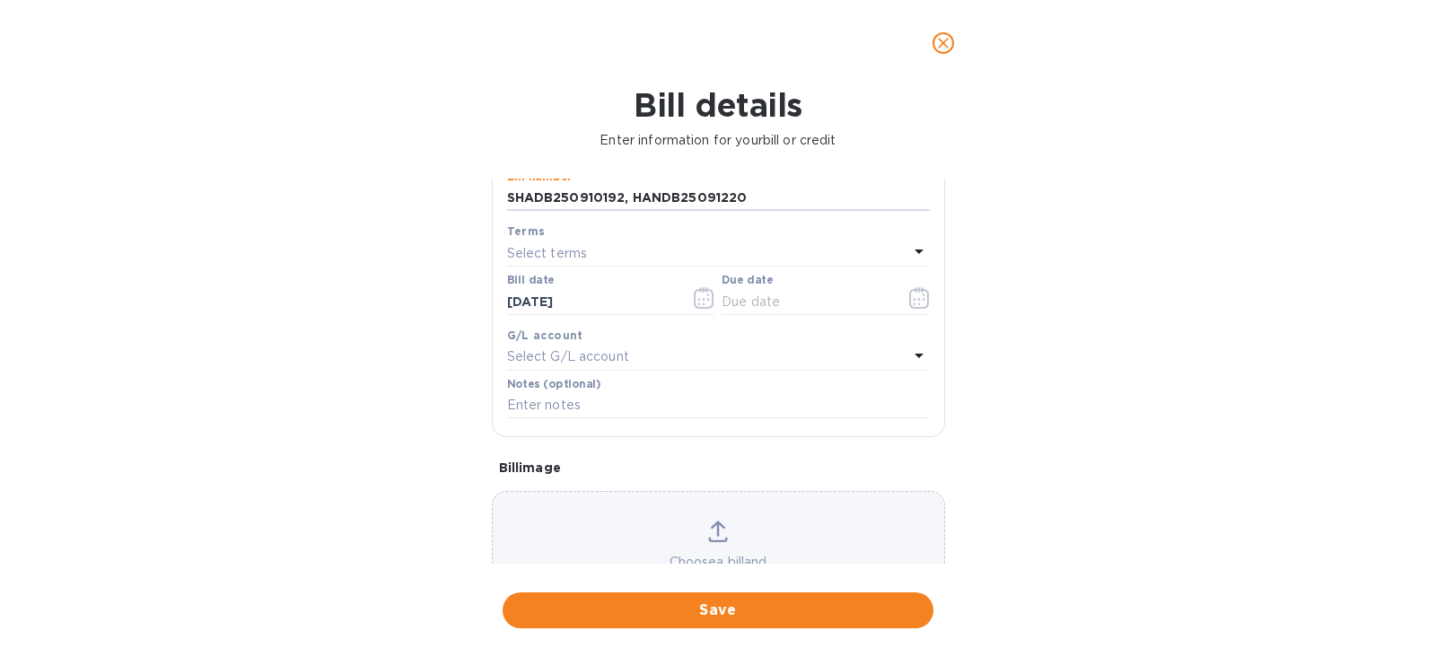
scroll to position [223, 0]
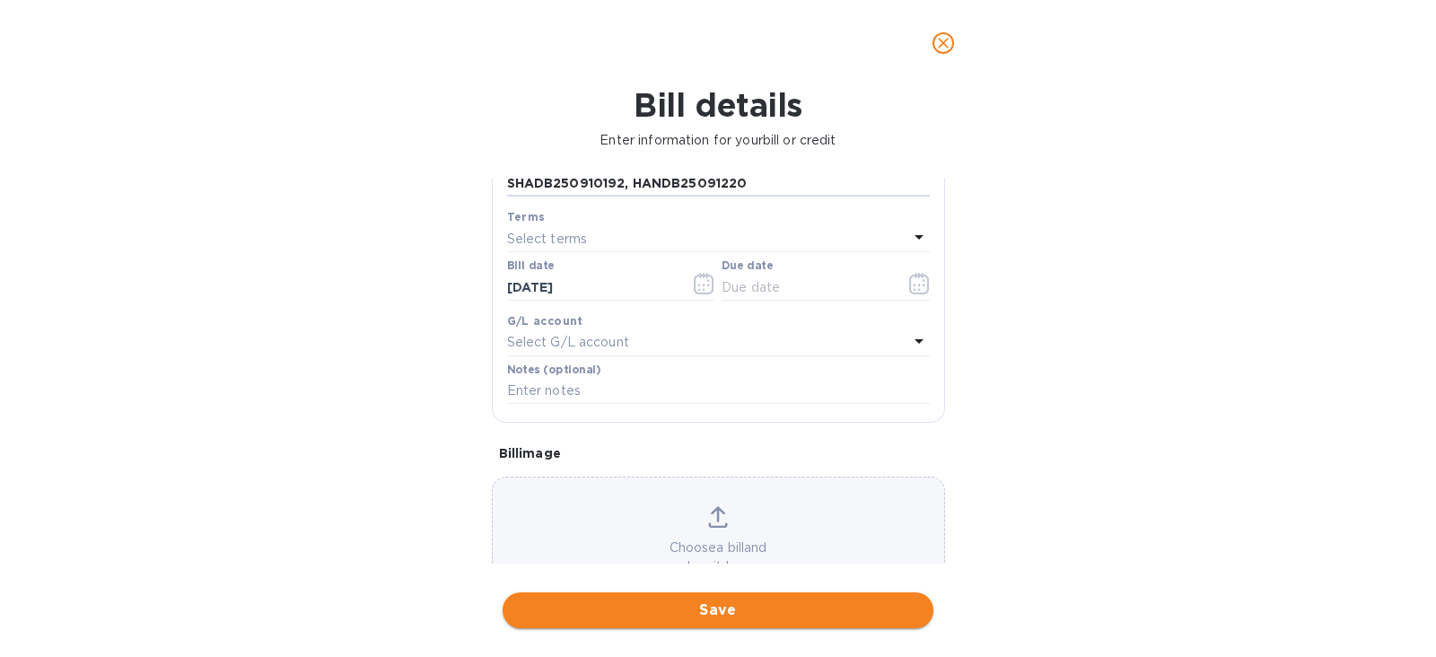
type input "SHADB250910192, HANDB25091220"
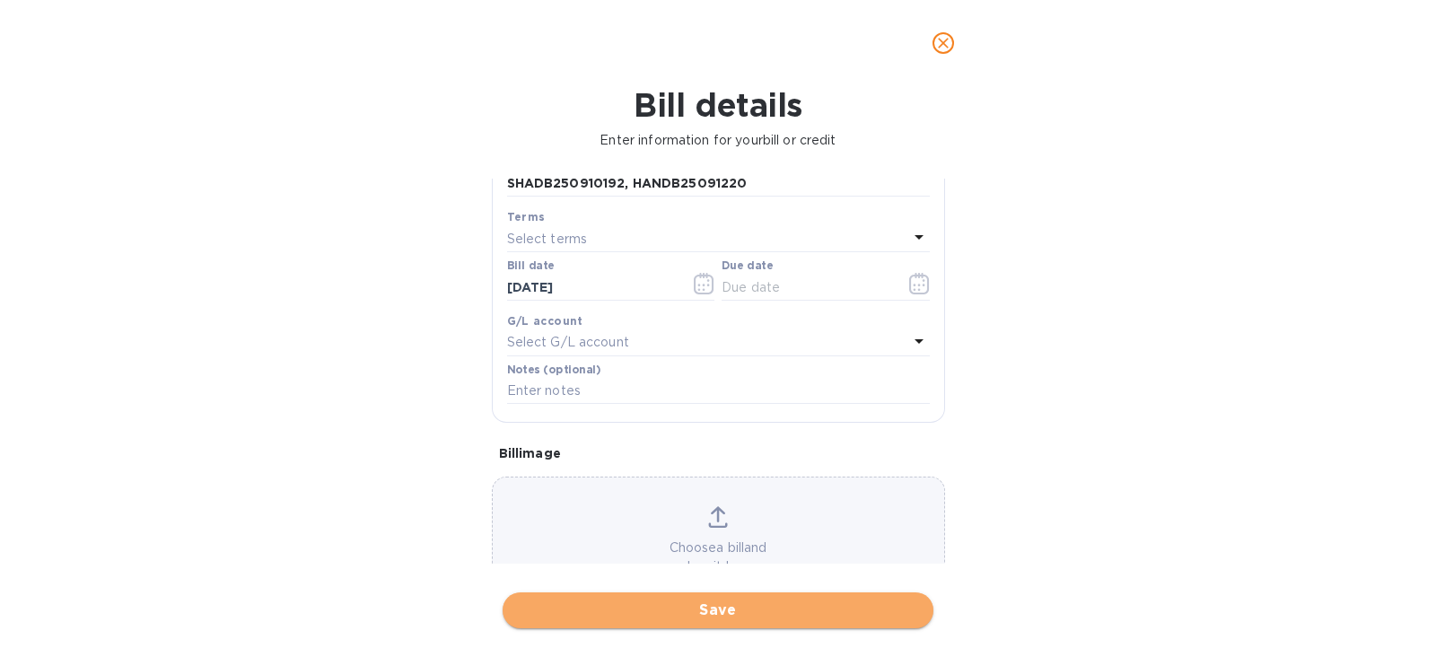
click at [714, 604] on span "Save" at bounding box center [718, 610] width 402 height 22
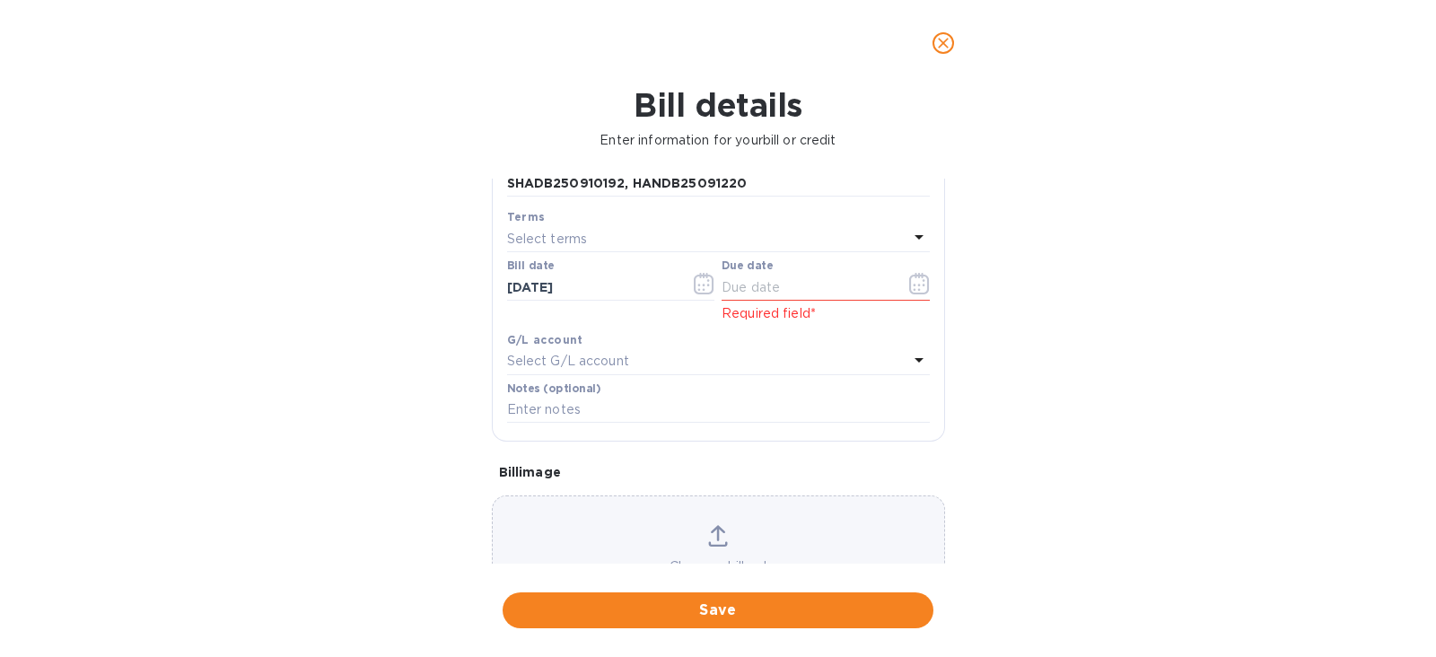
click at [607, 231] on div "Select terms" at bounding box center [707, 238] width 401 height 25
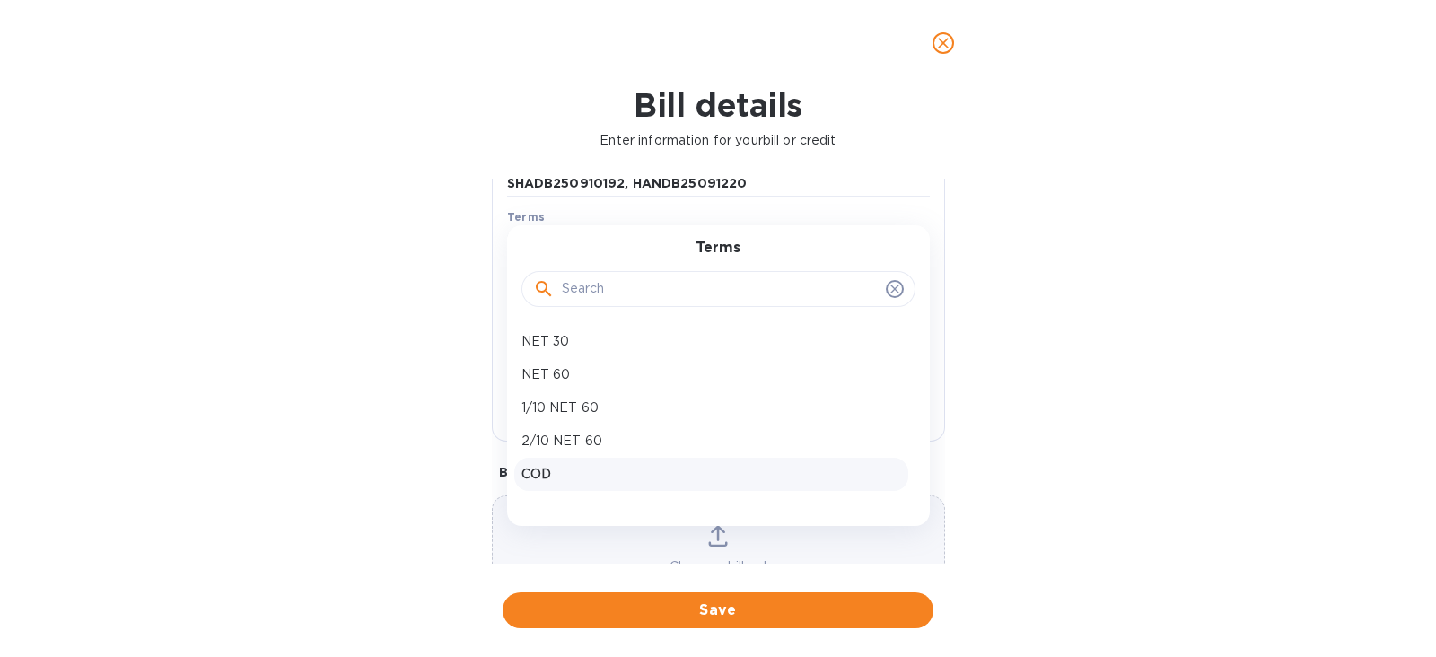
click at [574, 465] on p "COD" at bounding box center [711, 474] width 380 height 19
type input "[DATE]"
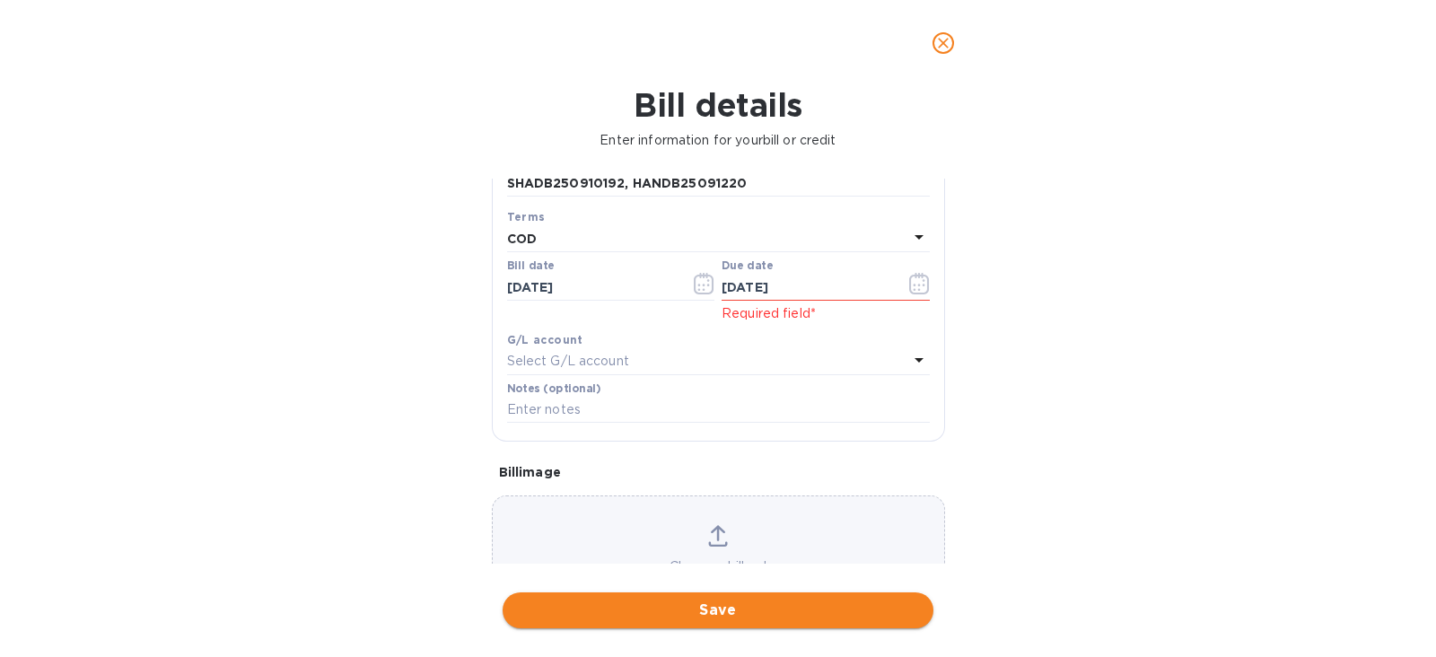
click at [694, 601] on span "Save" at bounding box center [718, 610] width 402 height 22
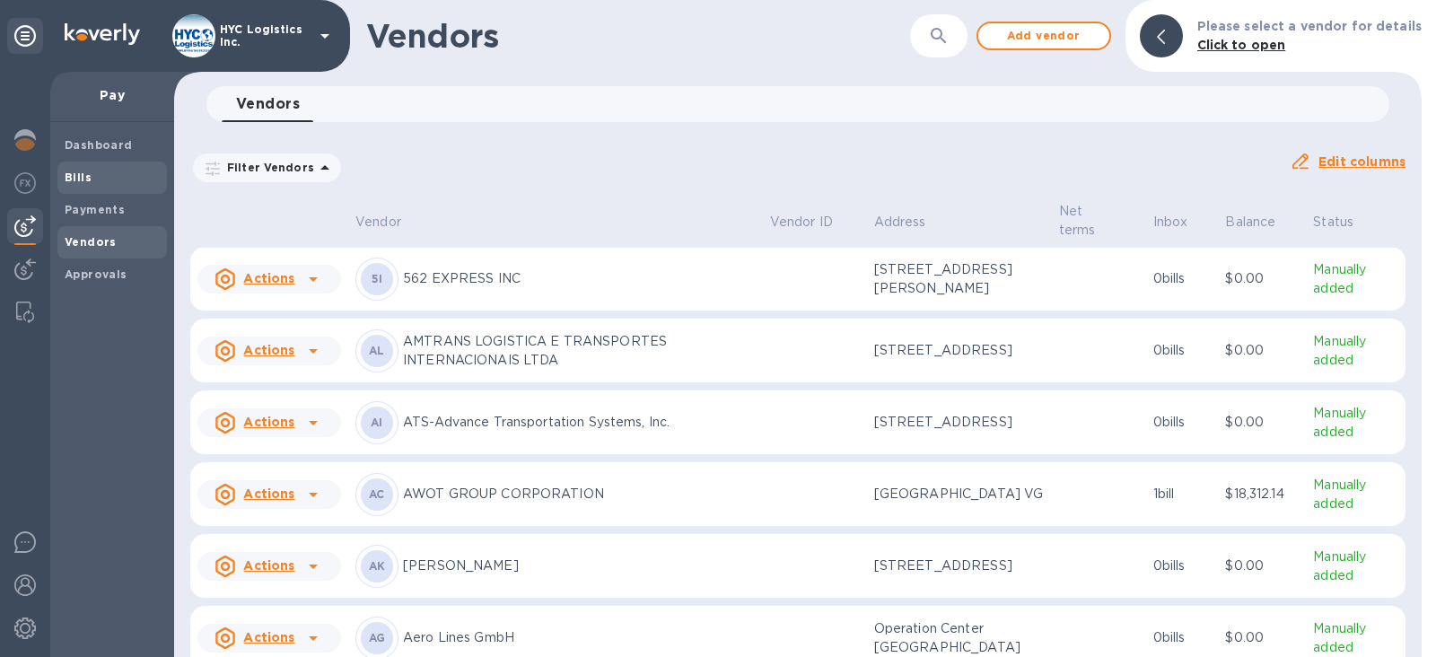
click at [76, 178] on b "Bills" at bounding box center [78, 177] width 27 height 13
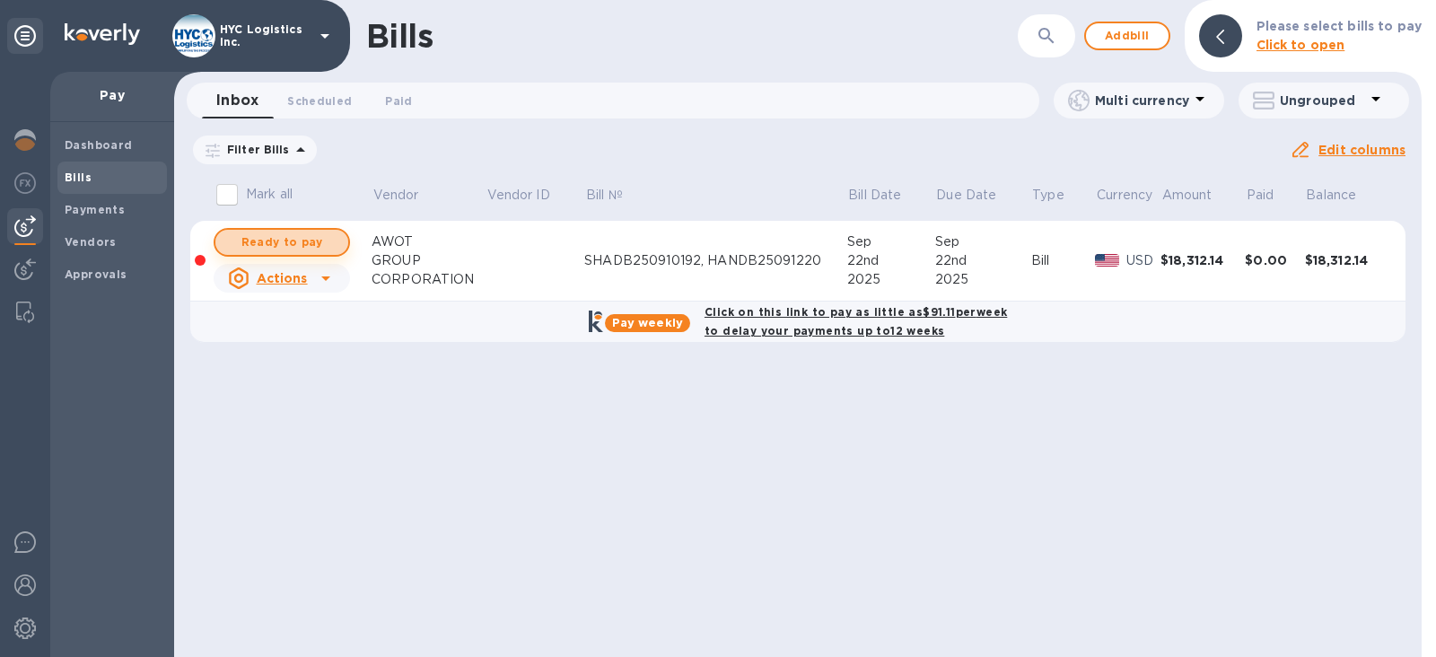
click at [287, 232] on span "Ready to pay" at bounding box center [282, 243] width 104 height 22
checkbox input "true"
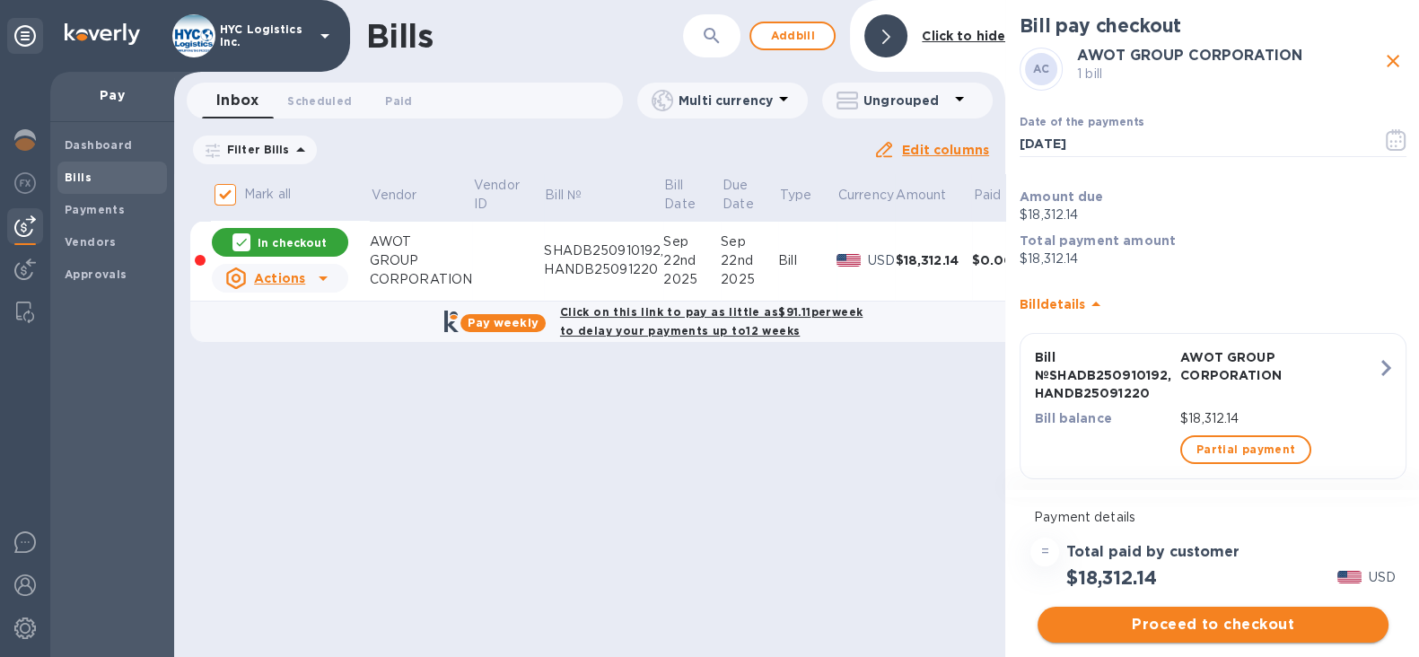
click at [1262, 618] on span "Proceed to checkout" at bounding box center [1213, 625] width 322 height 22
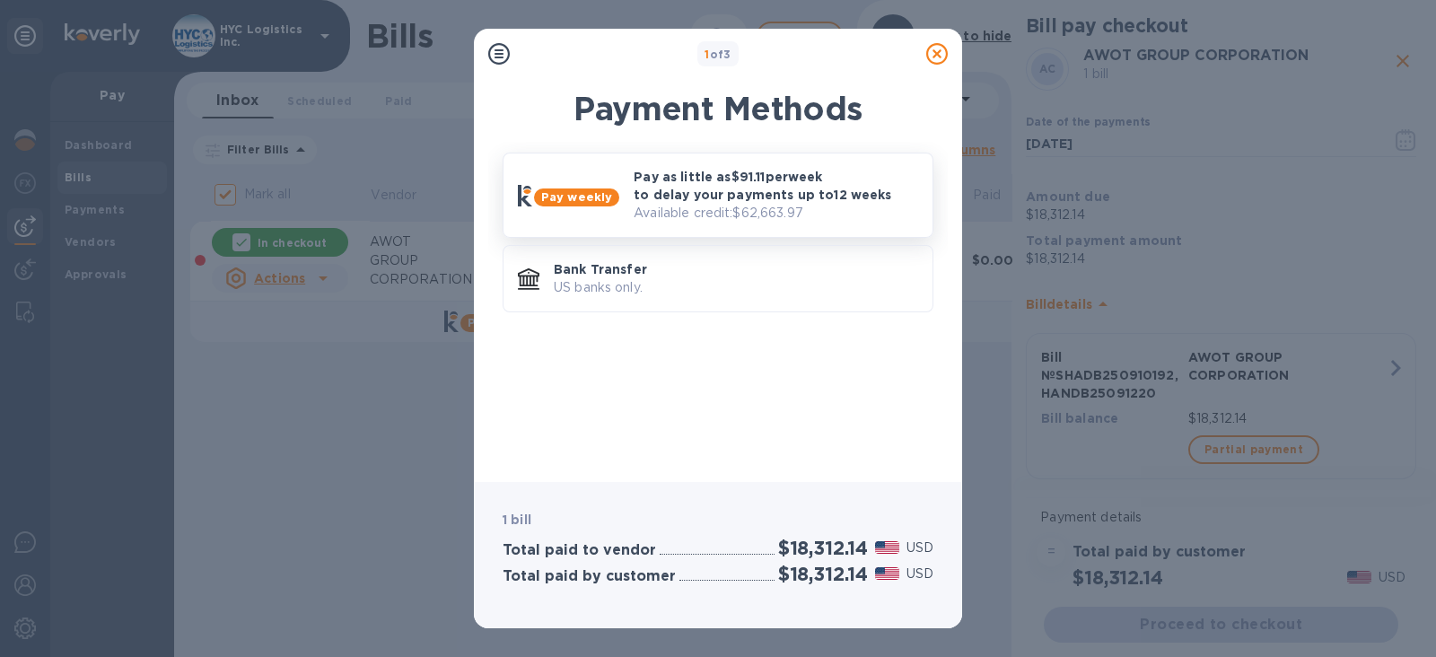
click at [745, 190] on p "Pay as little as $91.11 per week to delay your payments up to 12 weeks" at bounding box center [776, 186] width 284 height 36
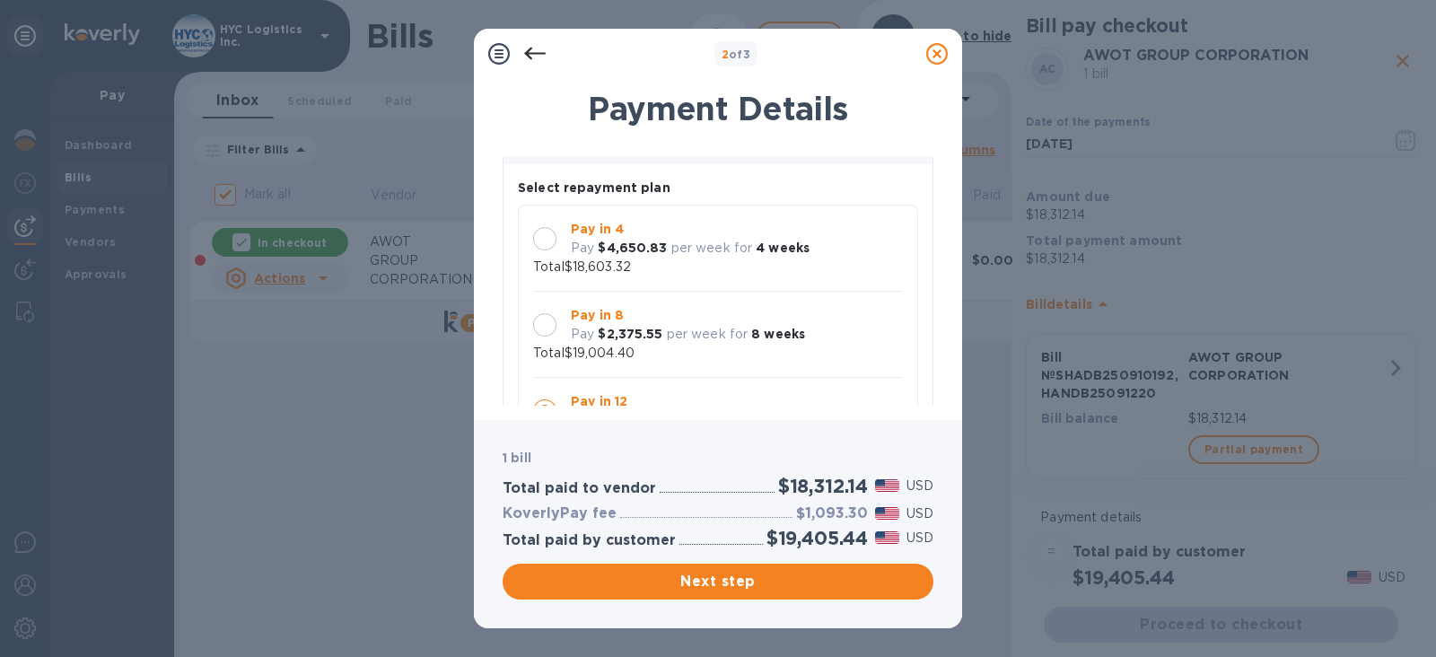
scroll to position [223, 0]
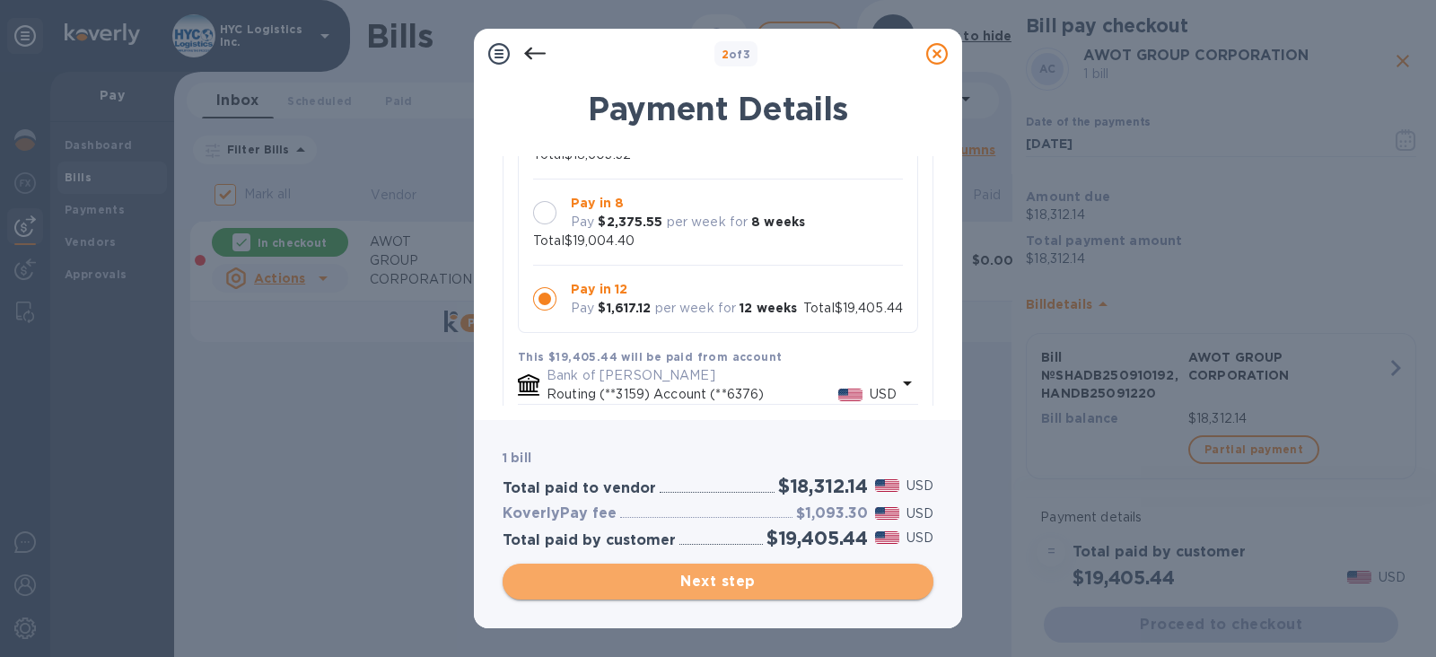
click at [708, 582] on span "Next step" at bounding box center [718, 582] width 402 height 22
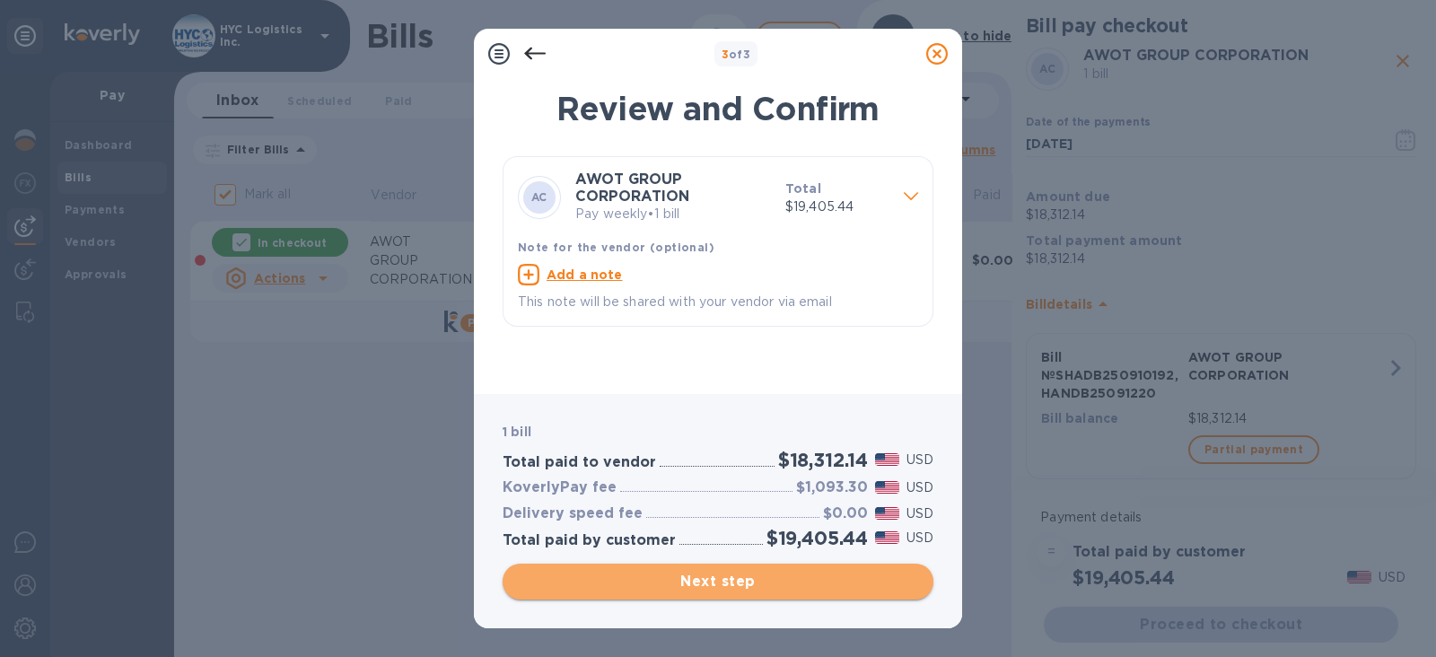
click at [710, 575] on span "Next step" at bounding box center [718, 582] width 402 height 22
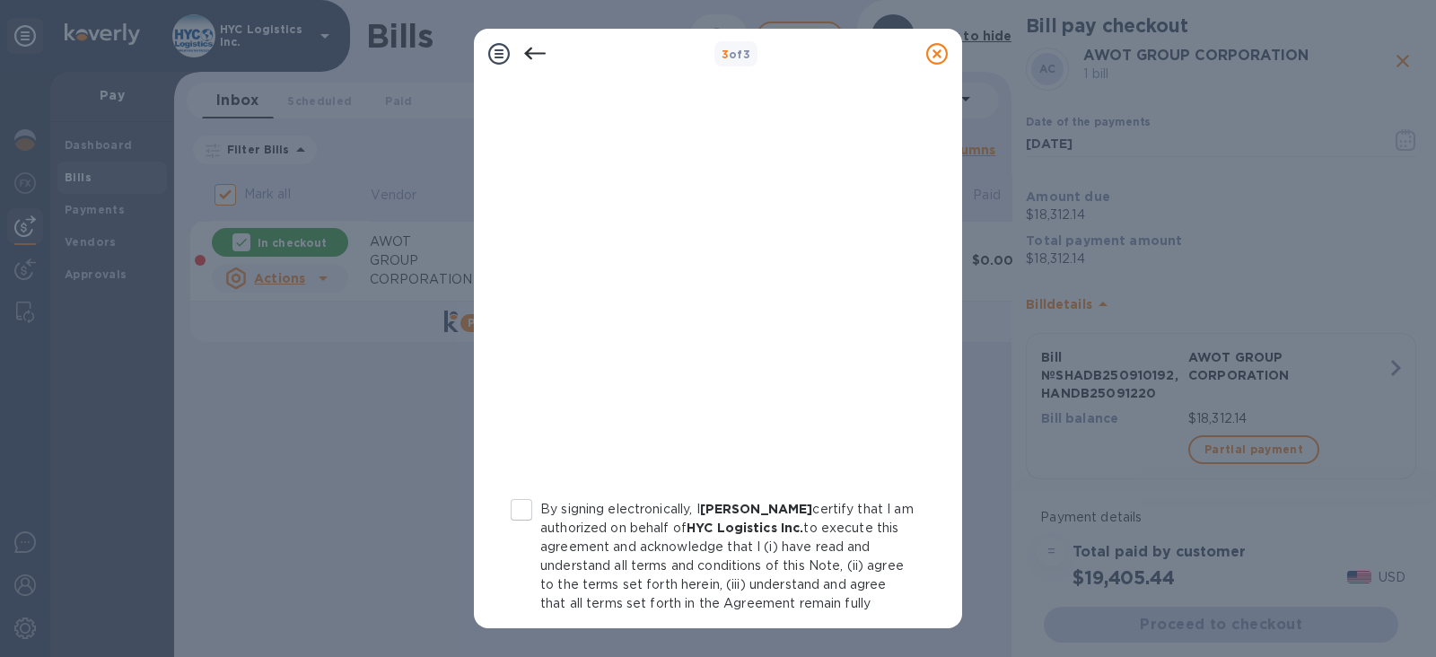
scroll to position [337, 0]
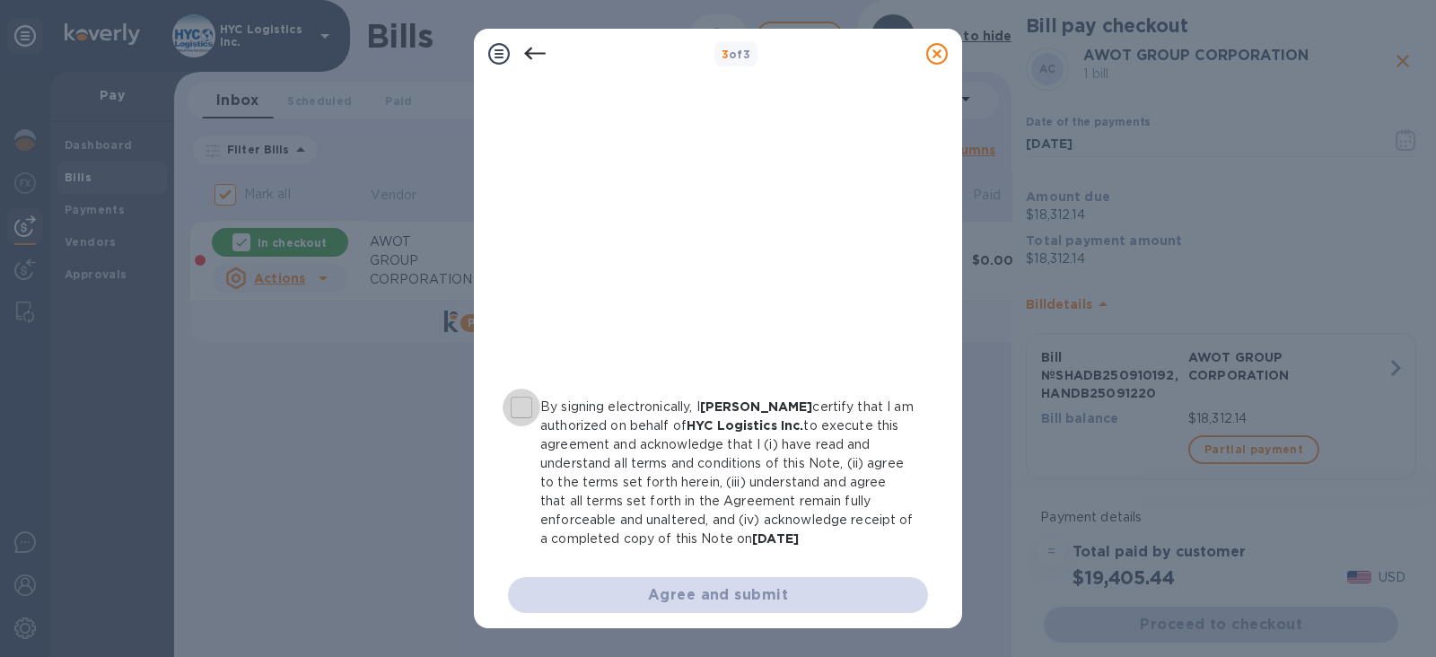
drag, startPoint x: 523, startPoint y: 408, endPoint x: 543, endPoint y: 415, distance: 20.7
click at [522, 409] on input "By signing electronically, I [PERSON_NAME] certify that I am authorized on beha…" at bounding box center [522, 408] width 38 height 38
checkbox input "true"
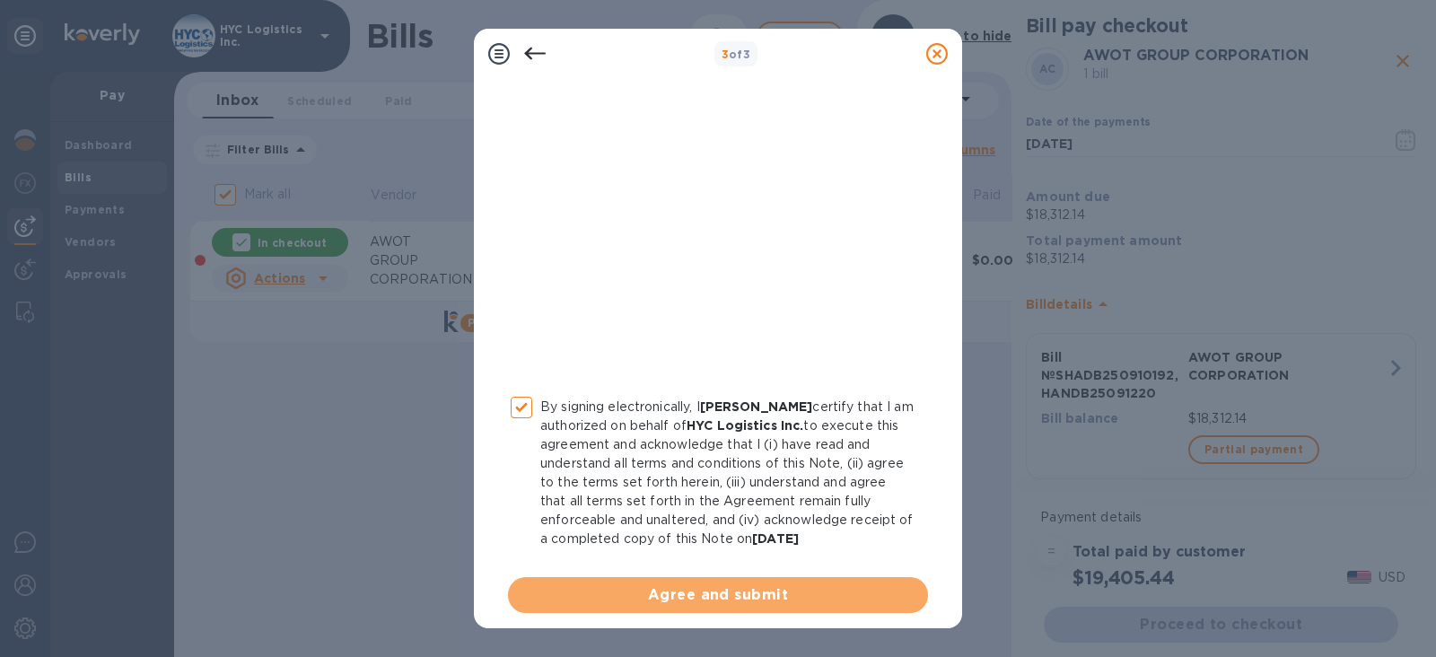
click at [721, 587] on span "Agree and submit" at bounding box center [717, 595] width 391 height 22
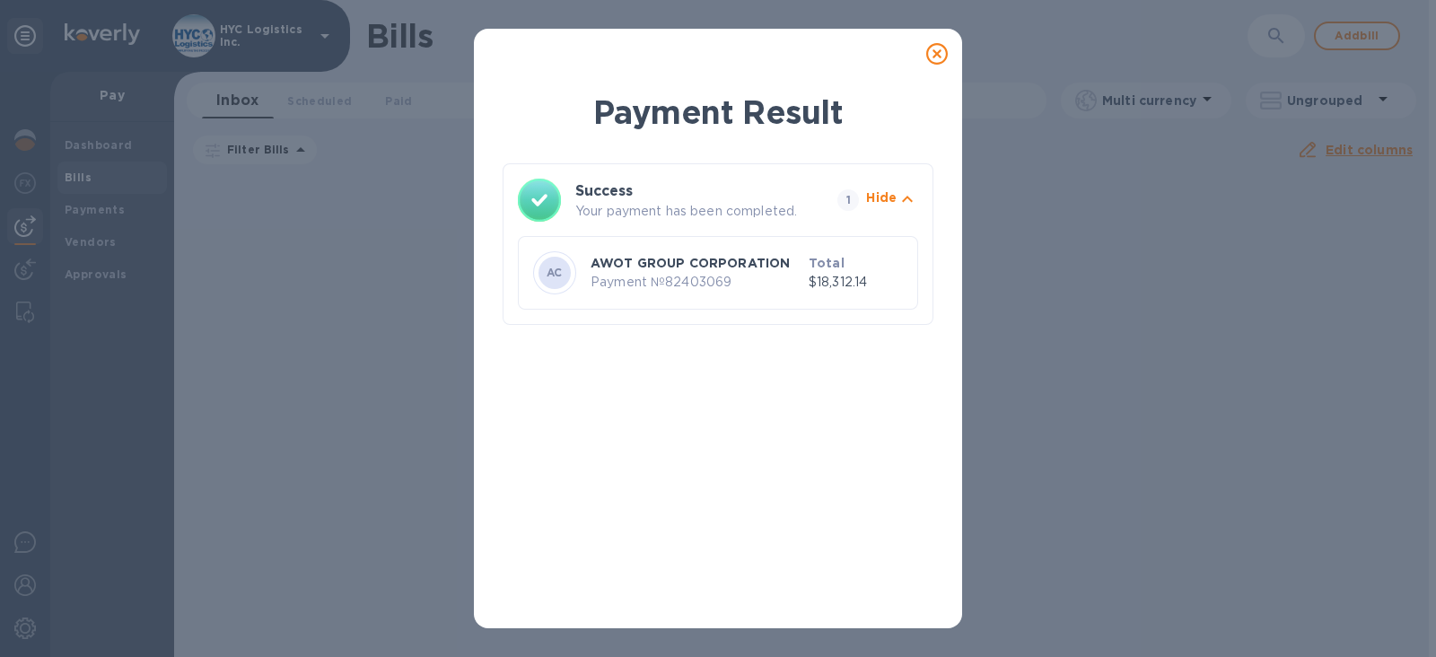
click at [691, 280] on p "Payment № 82403069" at bounding box center [696, 282] width 211 height 19
copy p "82403069"
click at [936, 56] on icon at bounding box center [937, 54] width 22 height 22
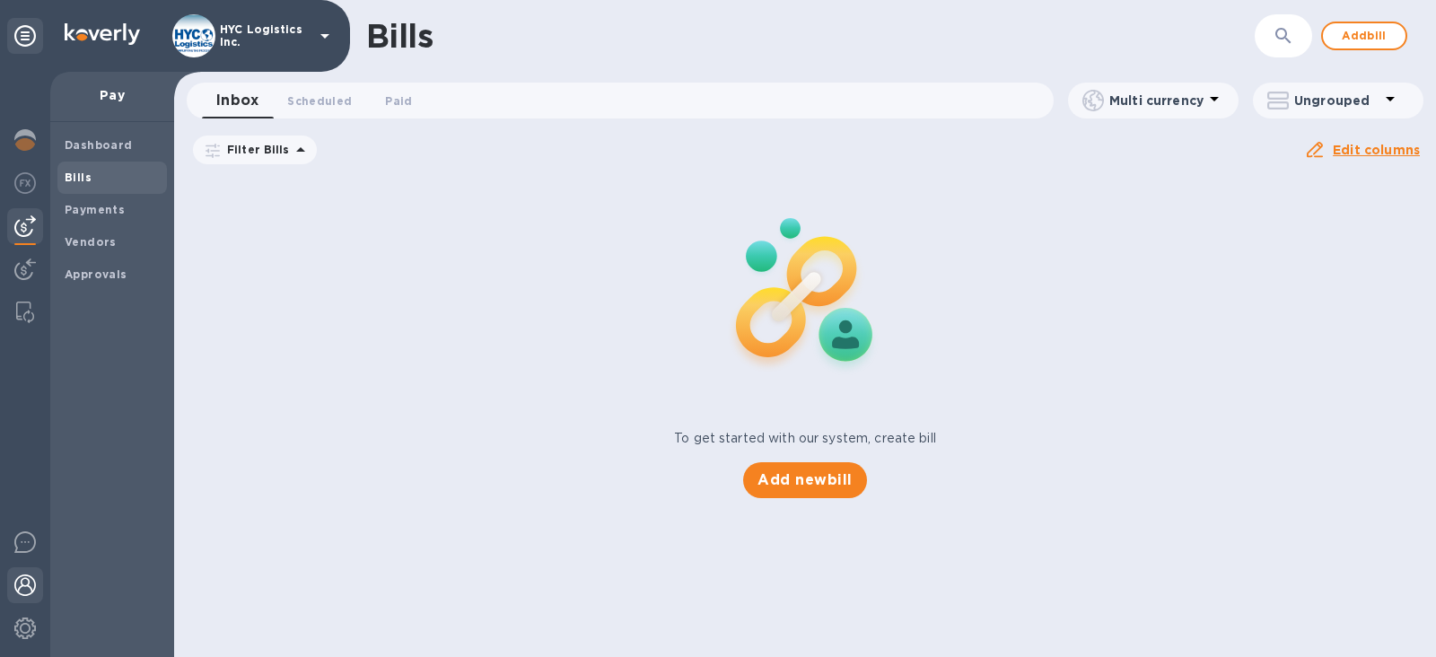
click at [29, 585] on img at bounding box center [25, 585] width 22 height 22
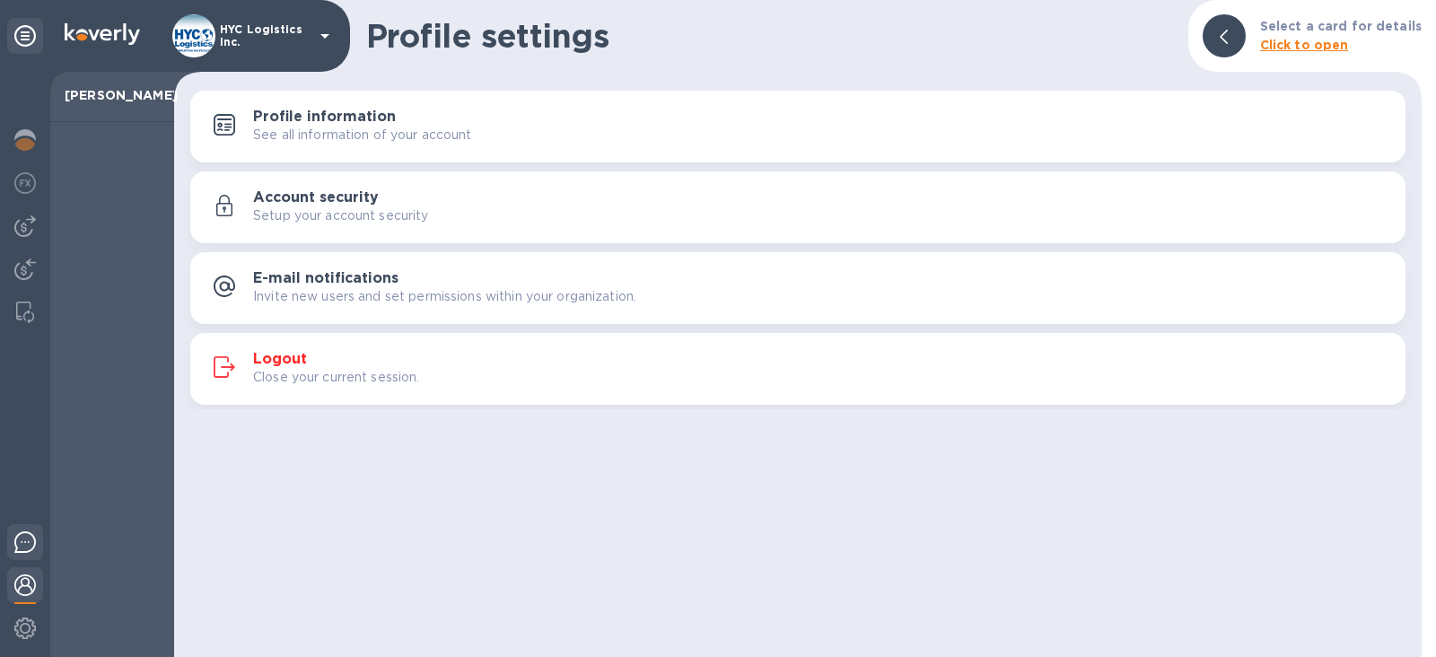
click at [24, 539] on img at bounding box center [25, 542] width 22 height 22
click at [23, 218] on img at bounding box center [25, 226] width 22 height 22
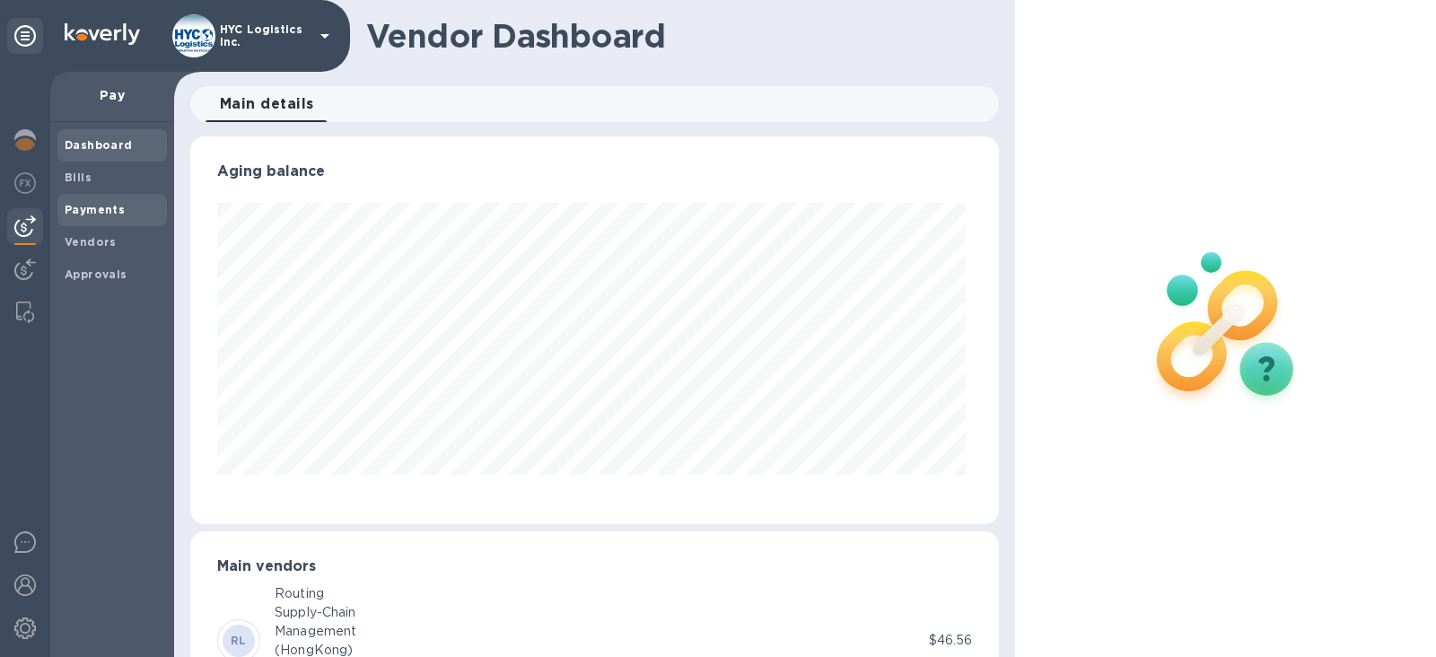
click at [80, 202] on span "Payments" at bounding box center [95, 210] width 60 height 18
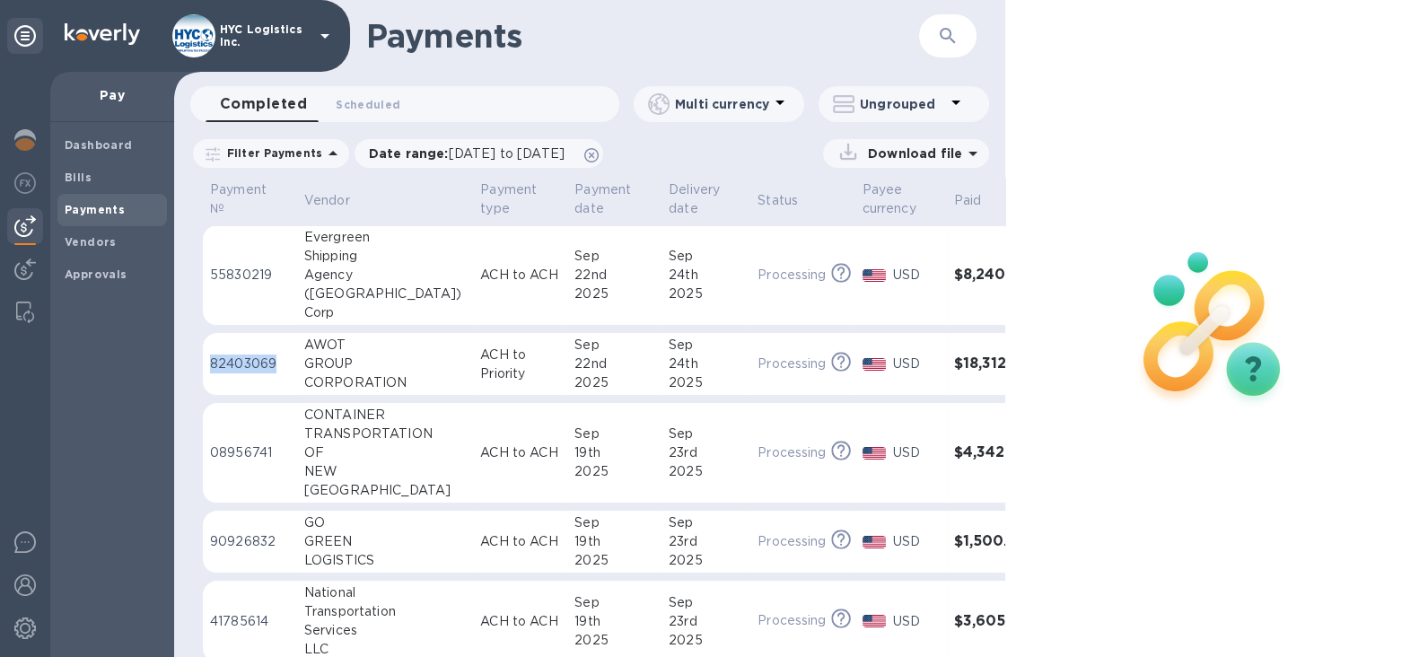
drag, startPoint x: 282, startPoint y: 364, endPoint x: 208, endPoint y: 362, distance: 73.6
click at [208, 362] on td "82403069" at bounding box center [250, 364] width 94 height 63
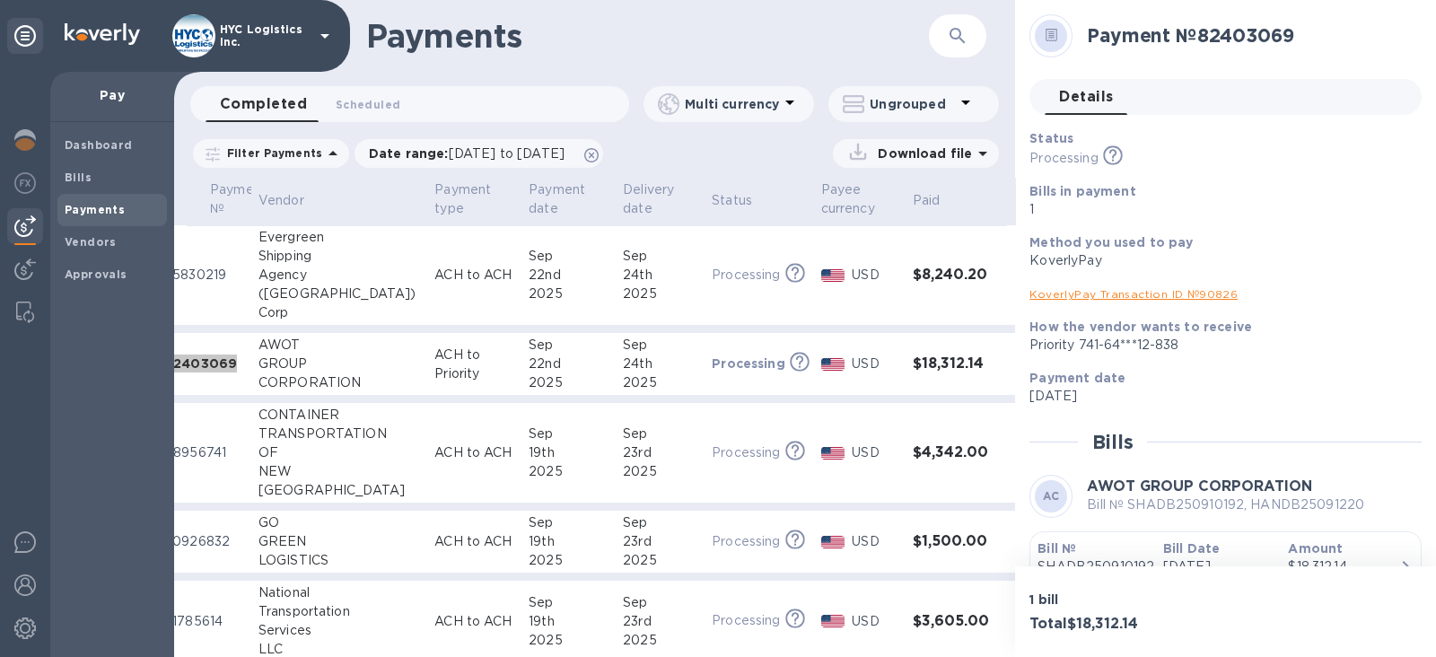
scroll to position [0, 47]
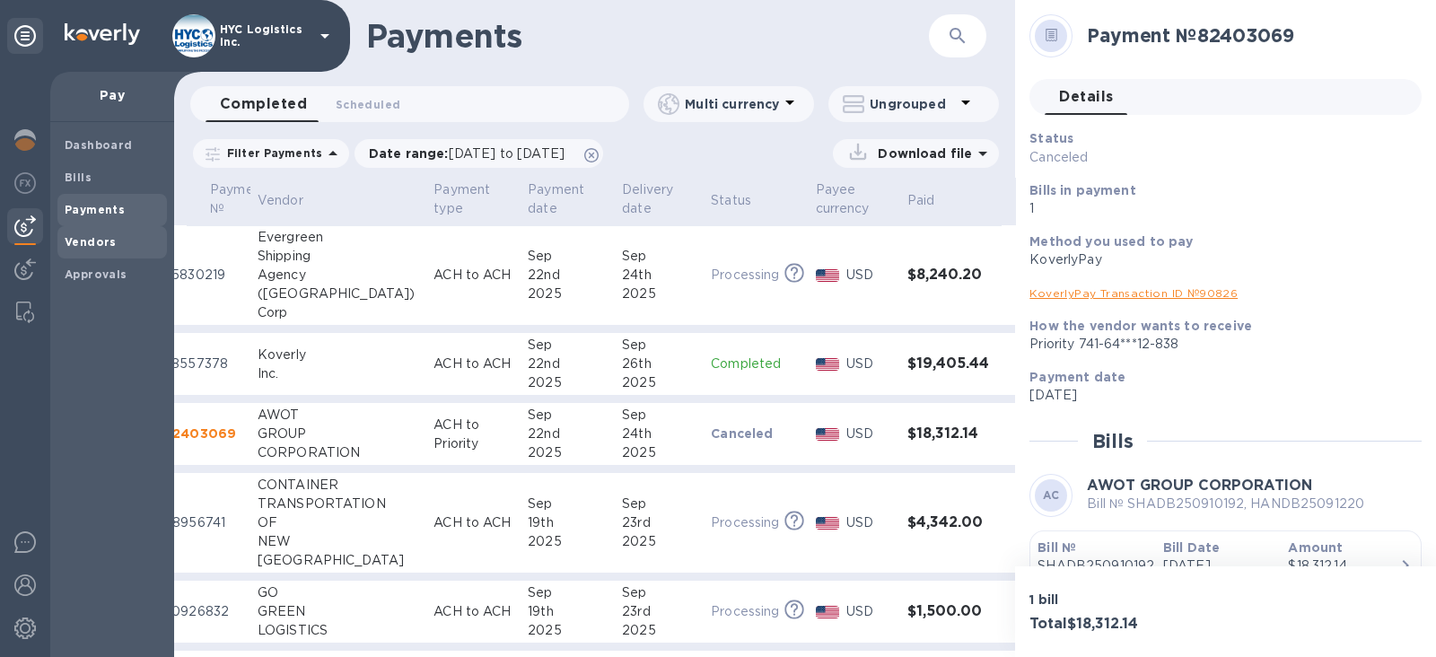
click at [95, 236] on b "Vendors" at bounding box center [91, 241] width 52 height 13
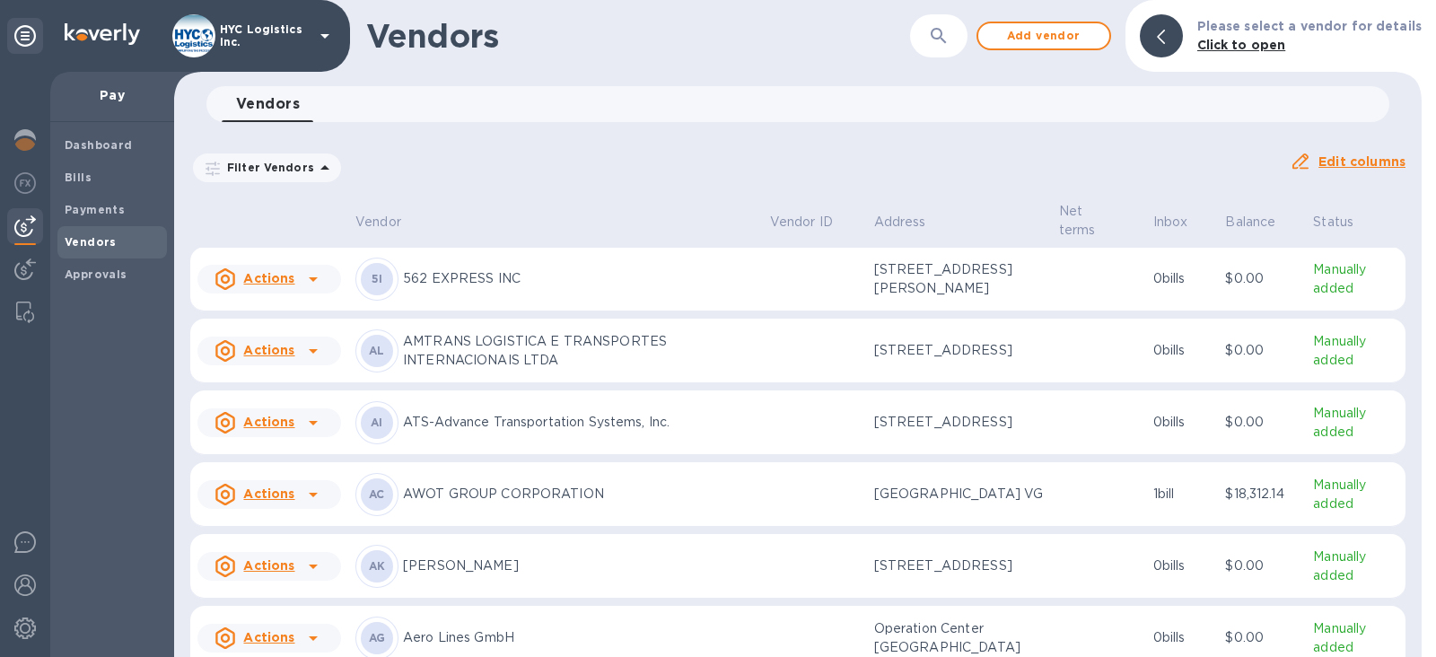
click at [437, 489] on p "AWOT GROUP CORPORATION" at bounding box center [579, 494] width 353 height 19
